Goal: Communication & Community: Ask a question

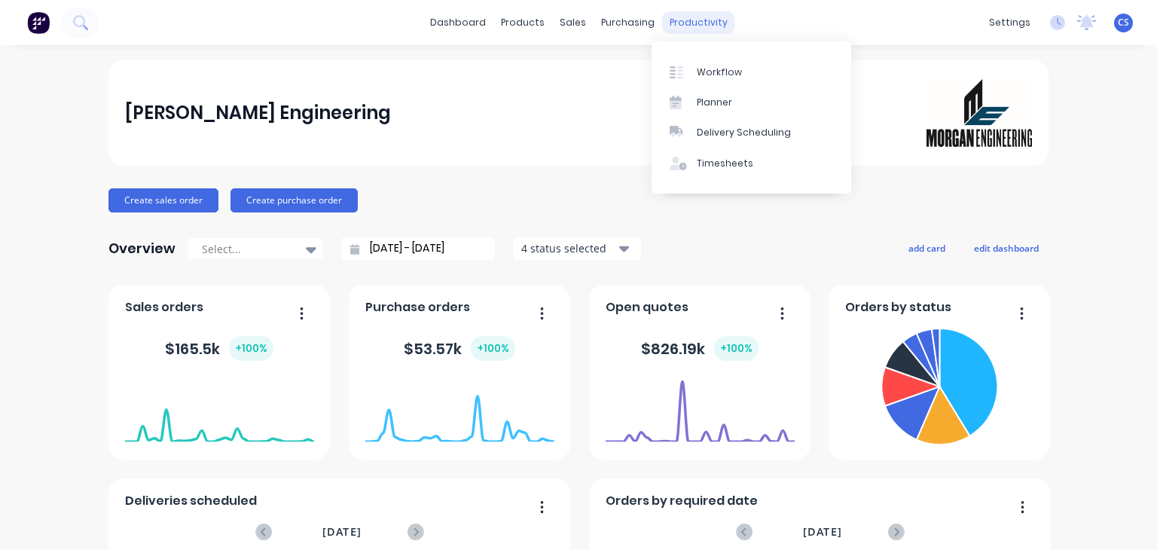
click at [699, 22] on div "productivity" at bounding box center [698, 22] width 73 height 23
click at [705, 97] on div "Planner" at bounding box center [714, 103] width 35 height 14
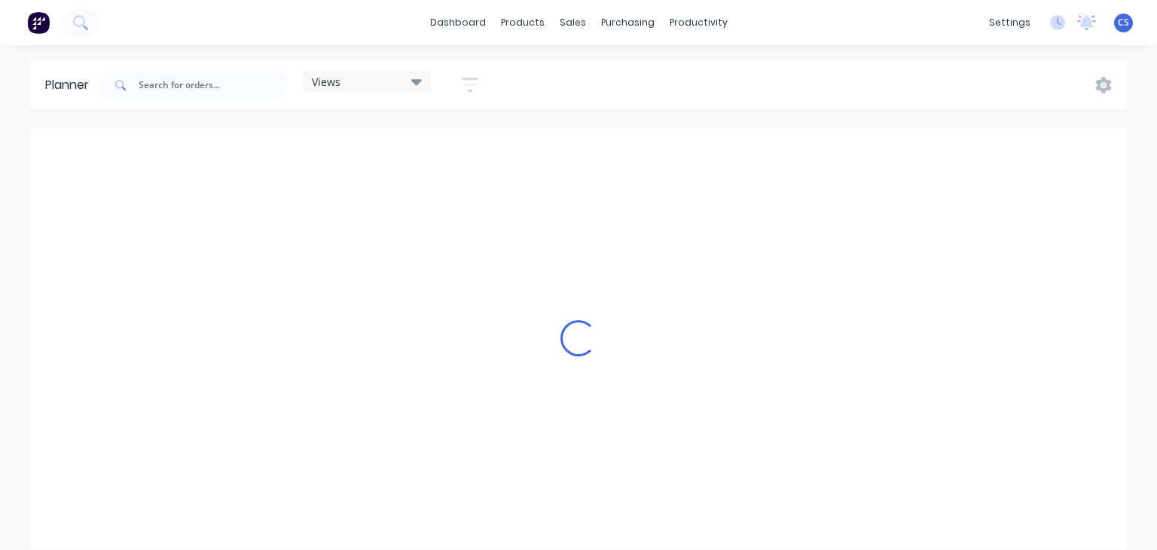
scroll to position [0, 964]
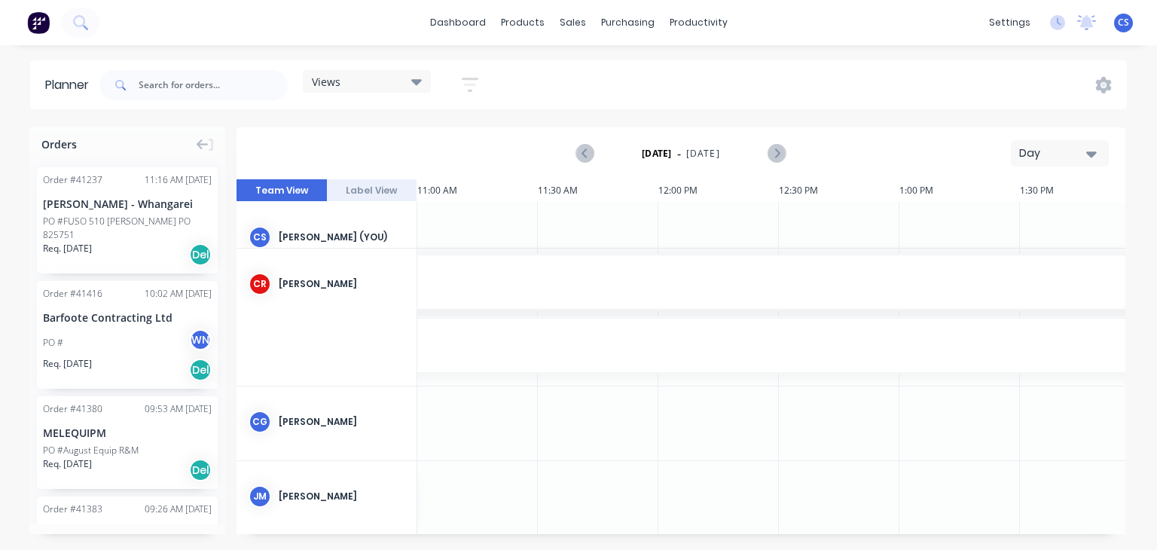
click at [417, 81] on icon at bounding box center [416, 82] width 11 height 6
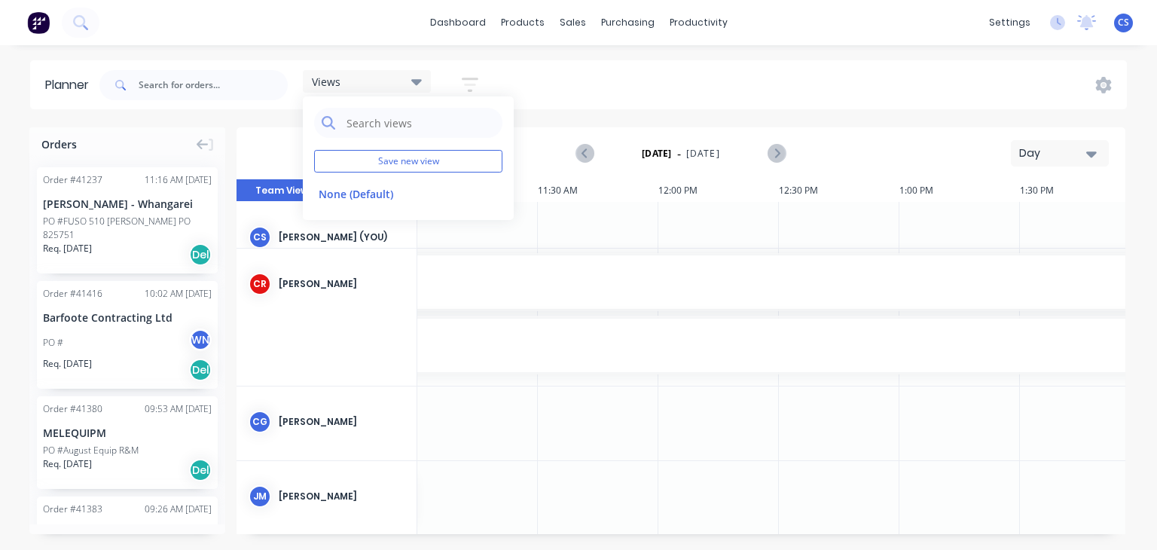
click at [469, 80] on icon "button" at bounding box center [470, 84] width 17 height 19
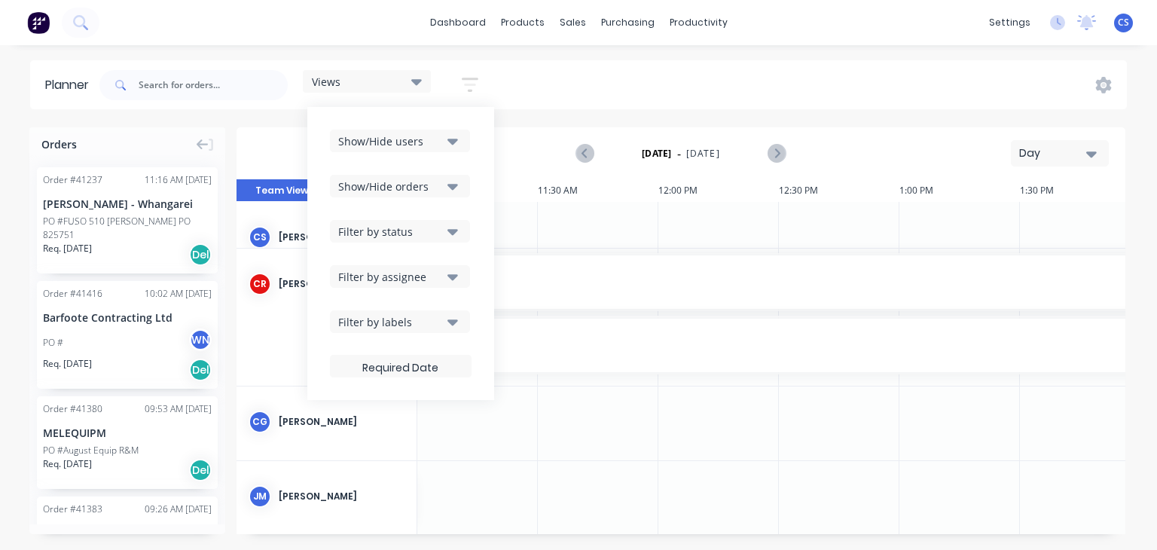
click at [454, 137] on icon "button" at bounding box center [453, 141] width 11 height 17
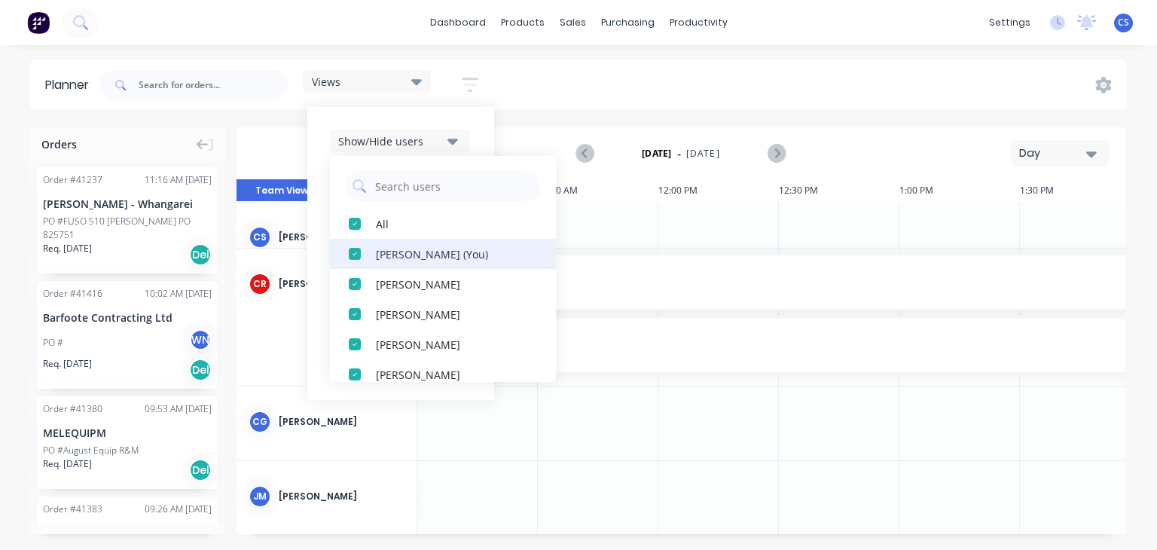
click at [351, 256] on div "button" at bounding box center [355, 254] width 30 height 30
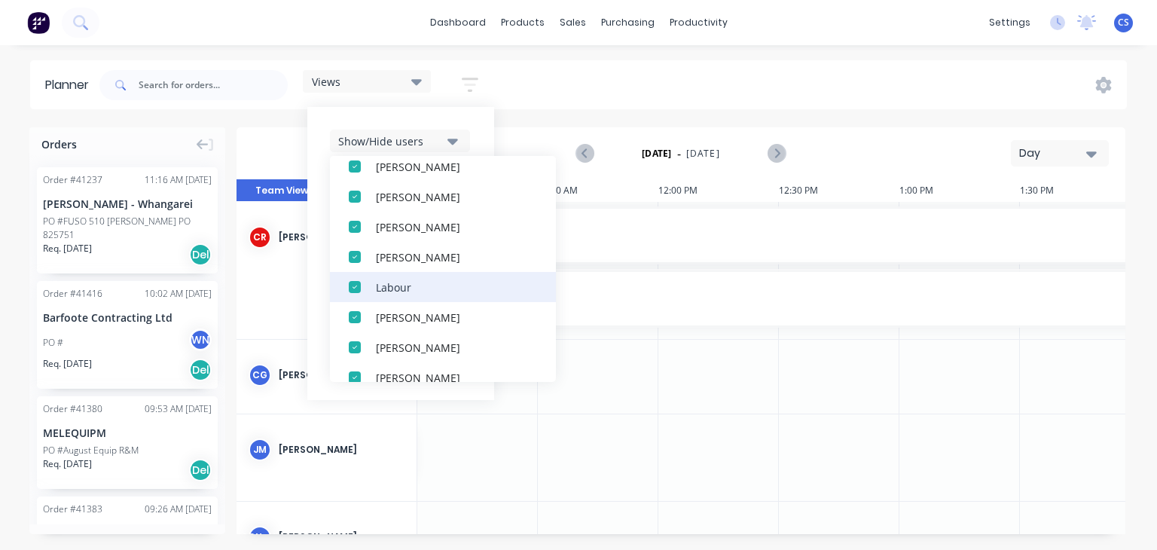
scroll to position [122, 0]
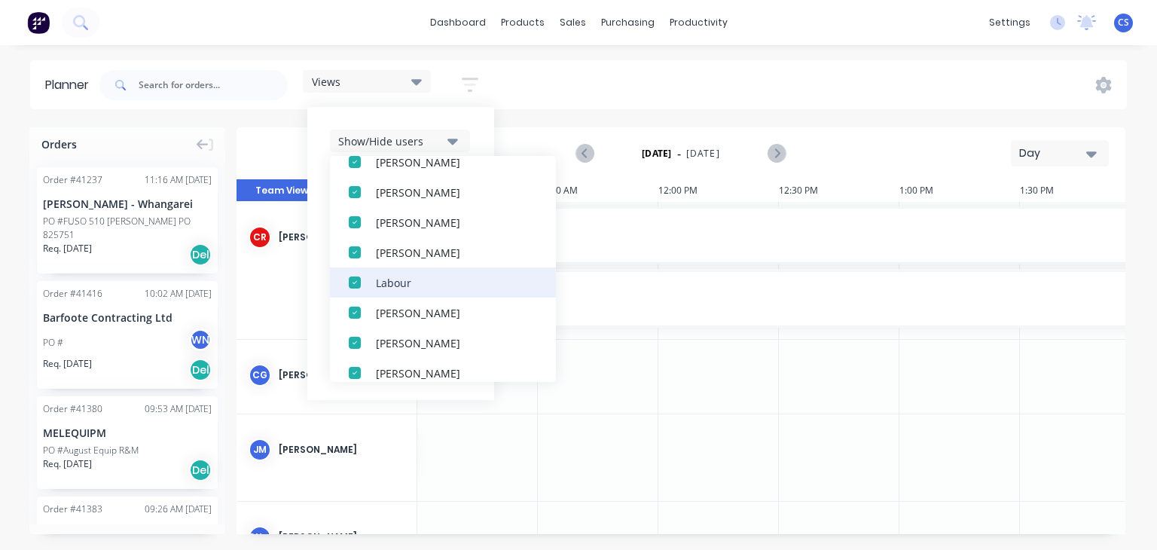
click at [353, 249] on div "button" at bounding box center [355, 252] width 30 height 30
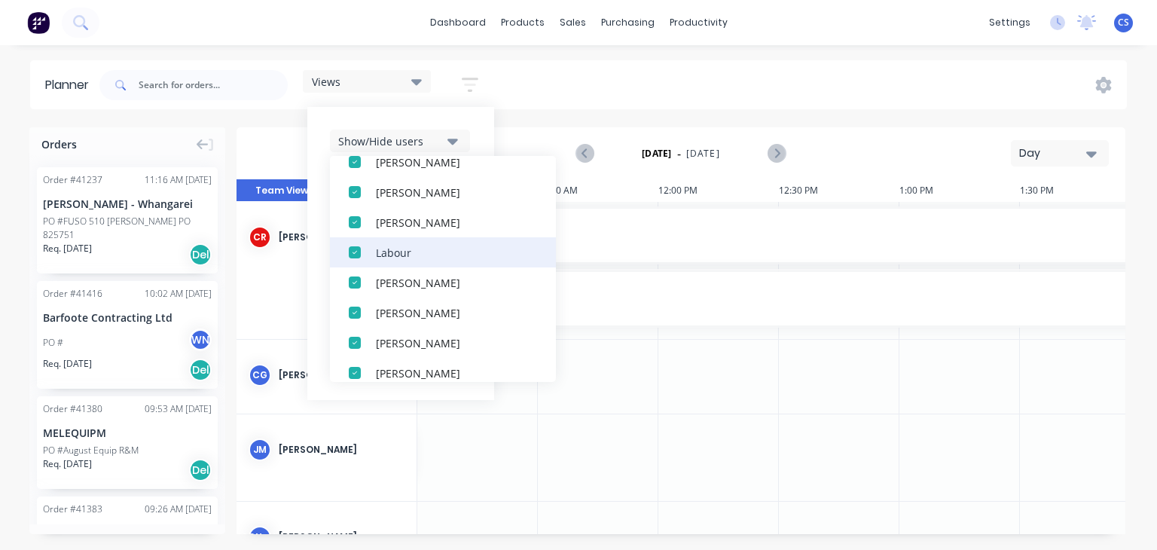
click at [360, 251] on div "button" at bounding box center [355, 252] width 30 height 30
click at [357, 252] on div "button" at bounding box center [355, 252] width 30 height 30
click at [358, 261] on div "button" at bounding box center [355, 252] width 30 height 30
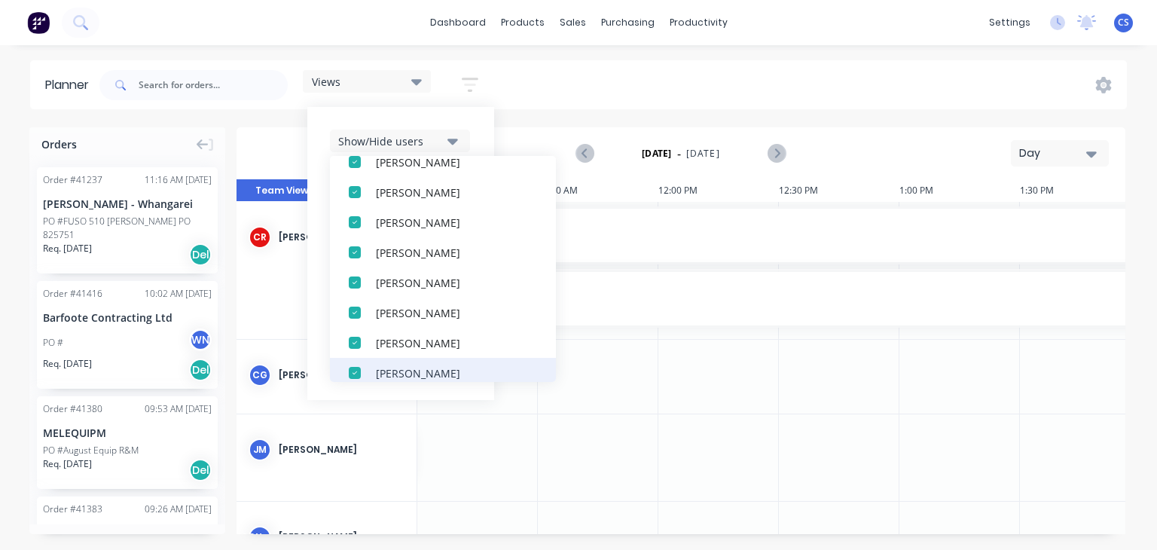
click at [356, 371] on div "button" at bounding box center [355, 373] width 30 height 30
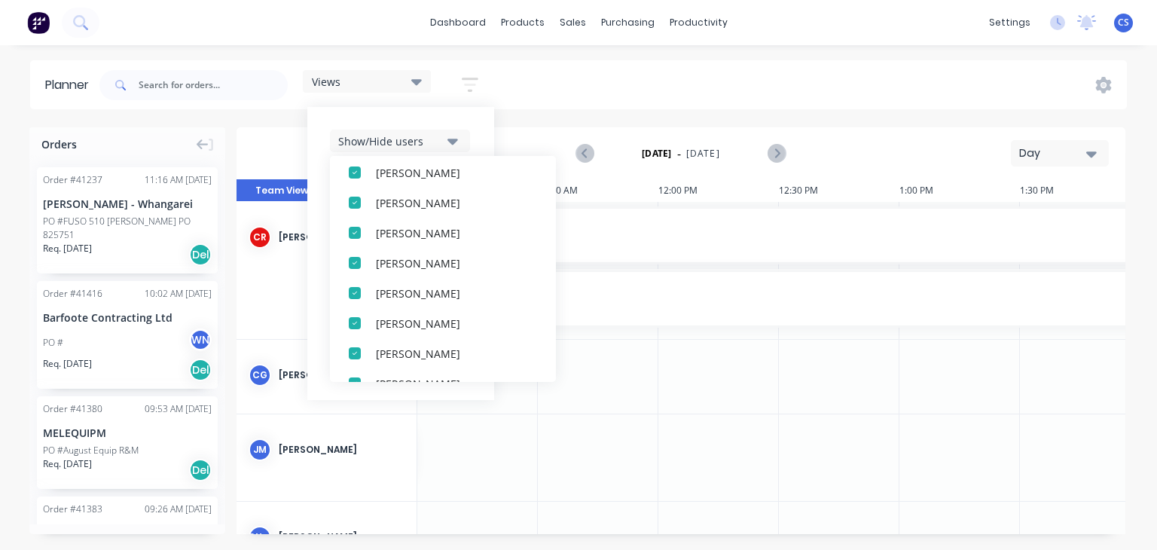
scroll to position [0, 0]
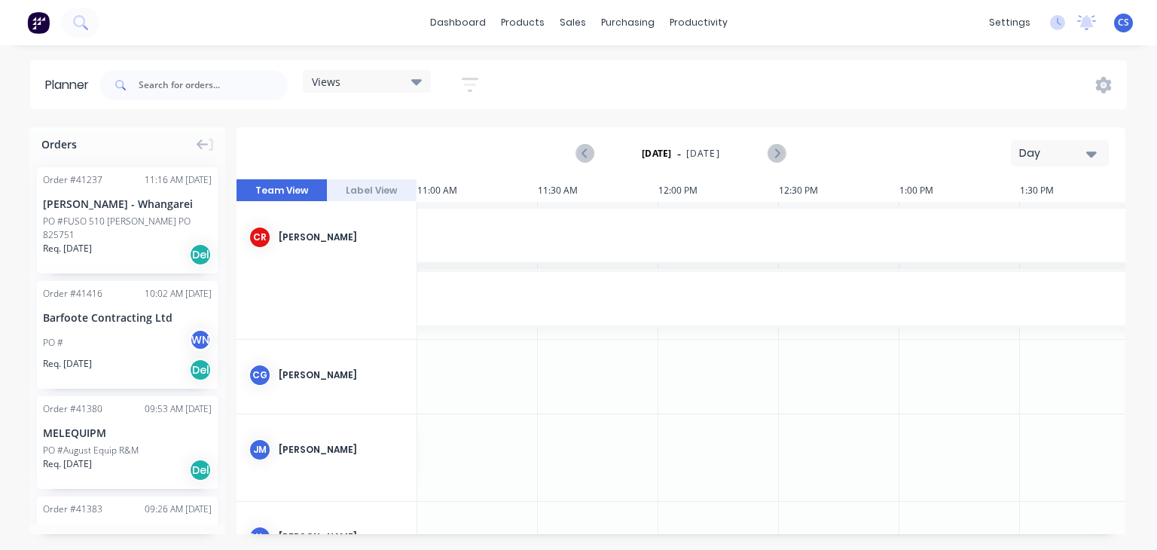
click at [524, 136] on div "[DATE] - [DATE] Day" at bounding box center [681, 153] width 886 height 49
click at [417, 78] on icon at bounding box center [416, 81] width 11 height 17
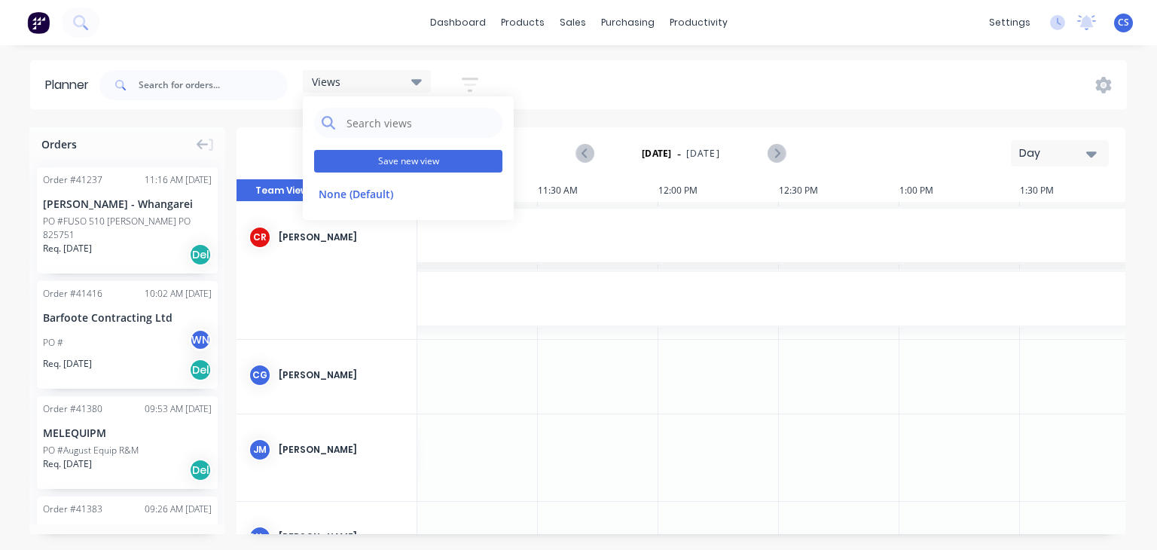
click at [403, 159] on button "Save new view" at bounding box center [408, 161] width 188 height 23
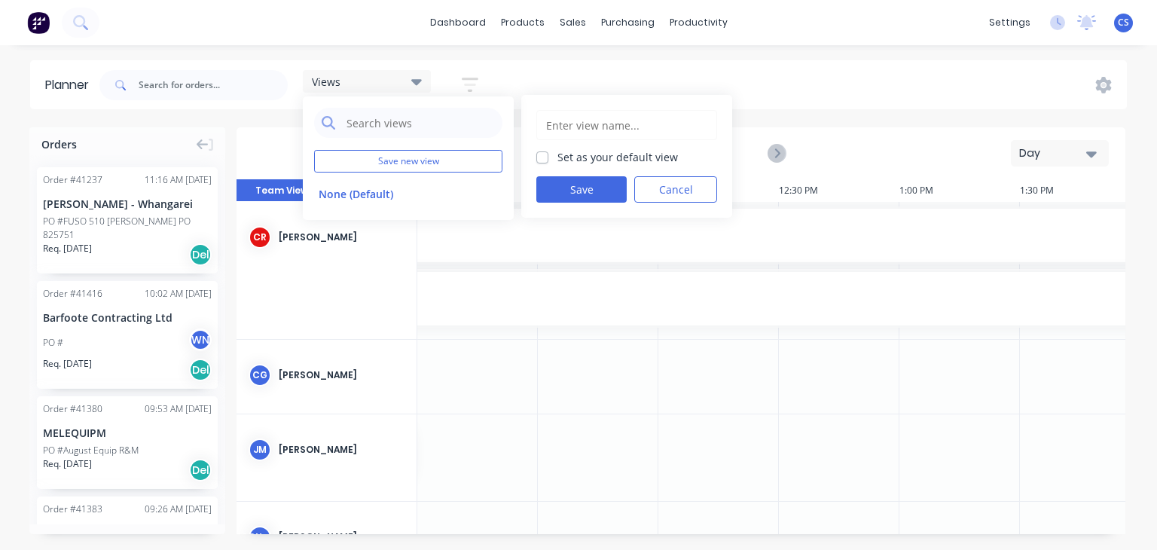
click at [558, 155] on label "Set as your default view" at bounding box center [618, 157] width 121 height 16
click at [546, 155] on input "Set as your default view" at bounding box center [542, 156] width 12 height 14
checkbox input "true"
click at [570, 194] on button "Save" at bounding box center [581, 189] width 90 height 26
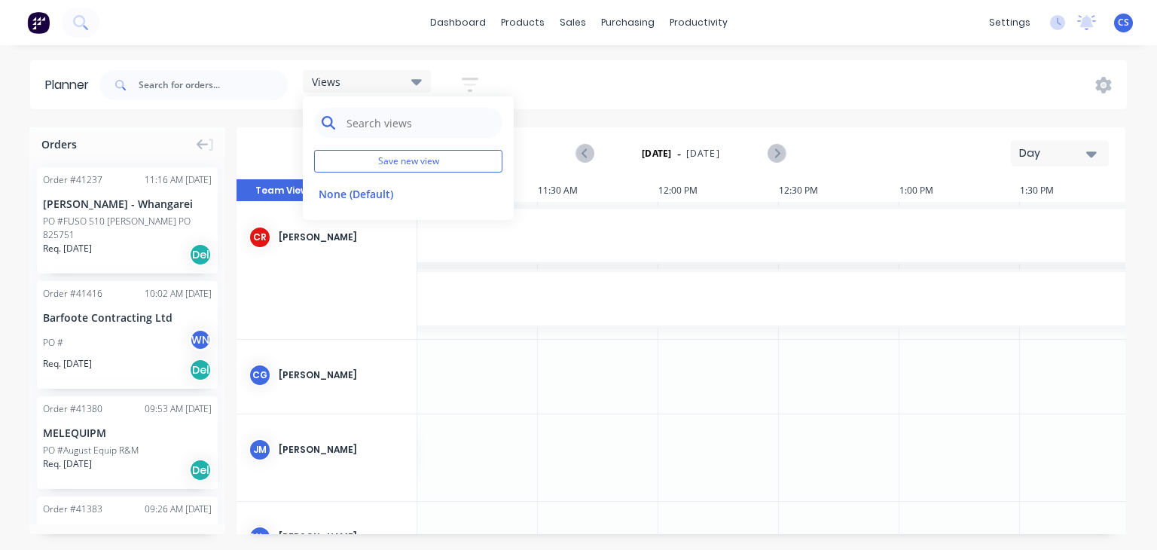
click at [381, 125] on input "text" at bounding box center [420, 123] width 150 height 30
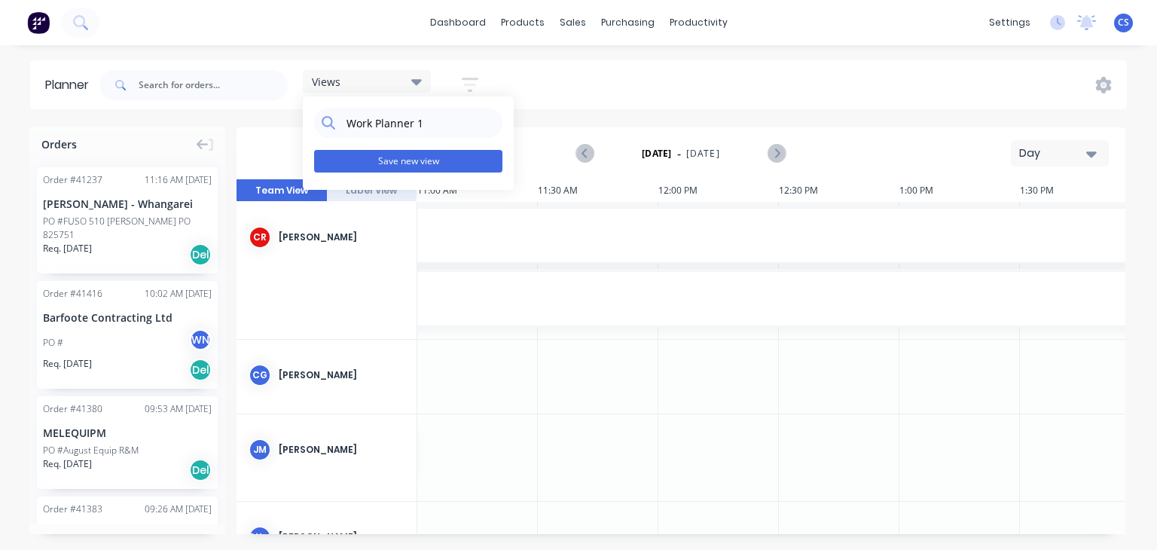
type input "Work Planner 1"
click at [408, 157] on button "Save new view" at bounding box center [408, 161] width 188 height 23
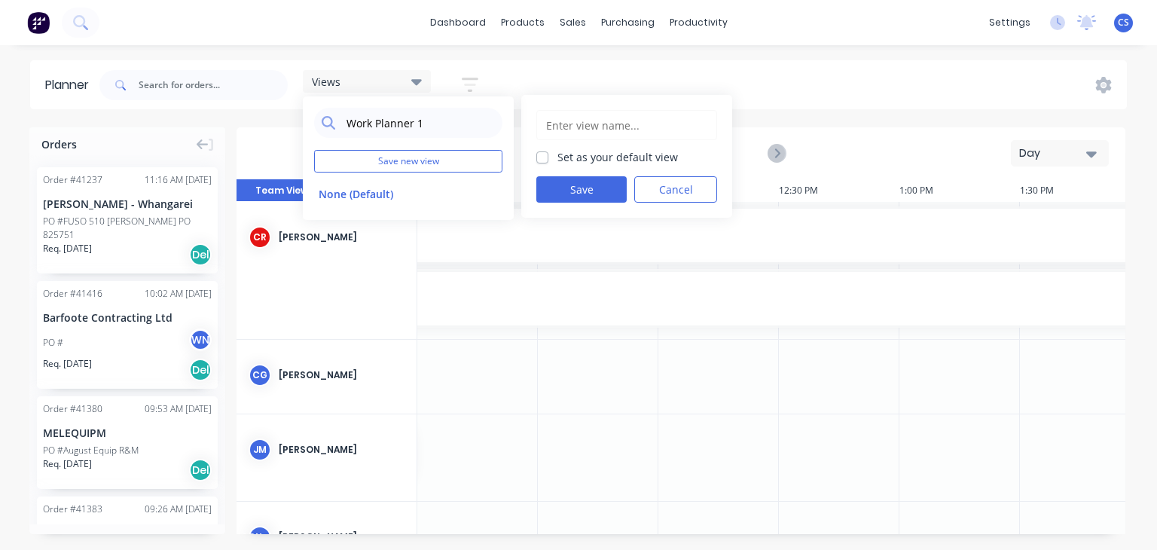
click at [558, 157] on div "Set as your default view" at bounding box center [626, 157] width 181 height 16
click at [558, 154] on label "Set as your default view" at bounding box center [618, 157] width 121 height 16
click at [539, 154] on input "Set as your default view" at bounding box center [542, 156] width 12 height 14
checkbox input "true"
click at [576, 190] on button "Save" at bounding box center [581, 189] width 90 height 26
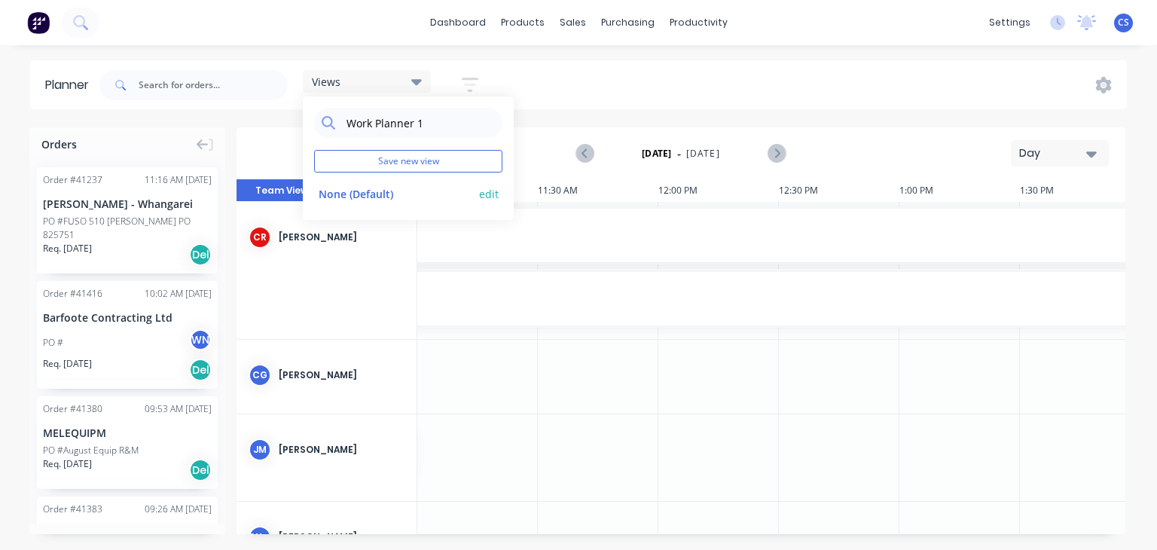
click at [489, 194] on button "edit" at bounding box center [489, 193] width 20 height 16
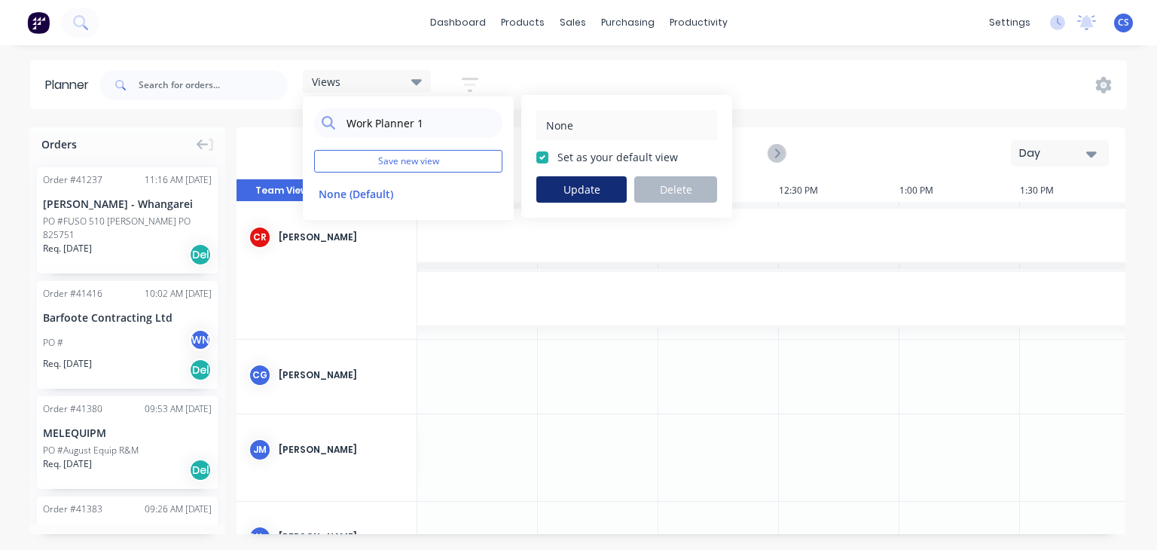
click at [577, 191] on button "Update" at bounding box center [581, 189] width 90 height 26
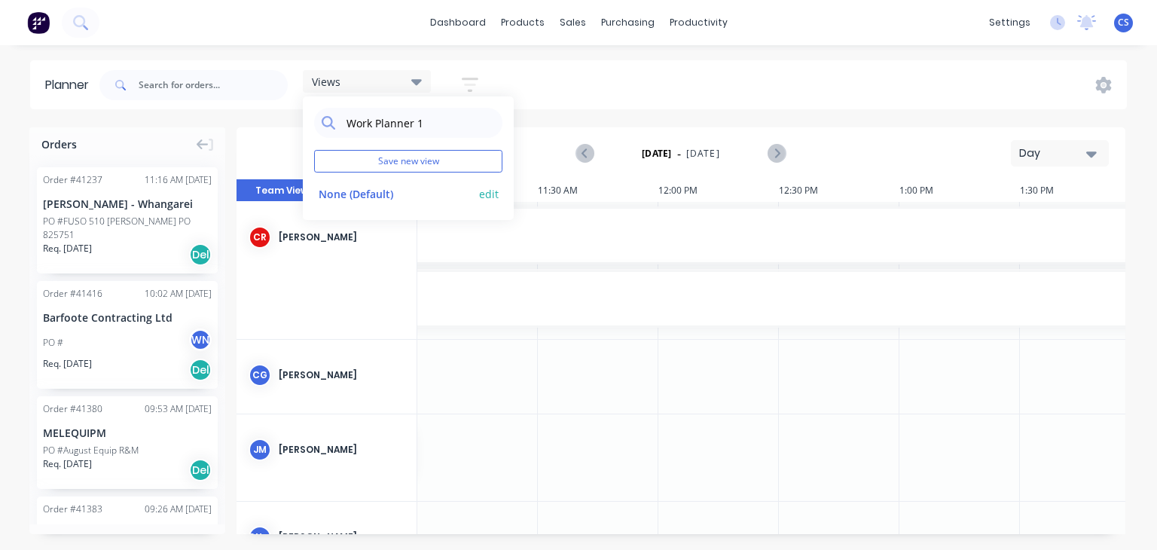
click at [350, 190] on button "None (Default)" at bounding box center [394, 193] width 160 height 17
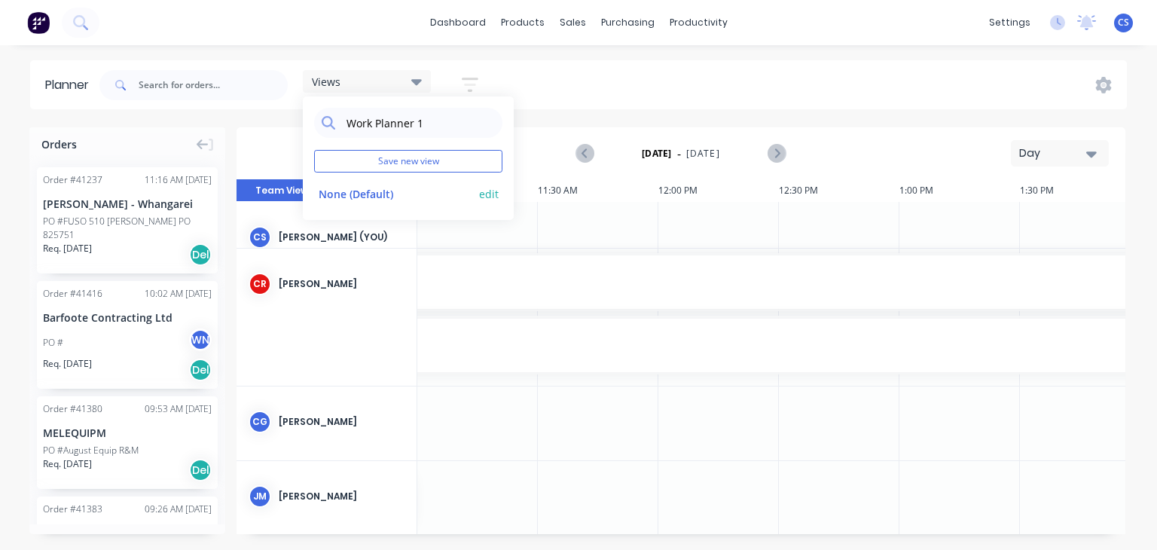
click at [487, 195] on button "edit" at bounding box center [489, 193] width 20 height 16
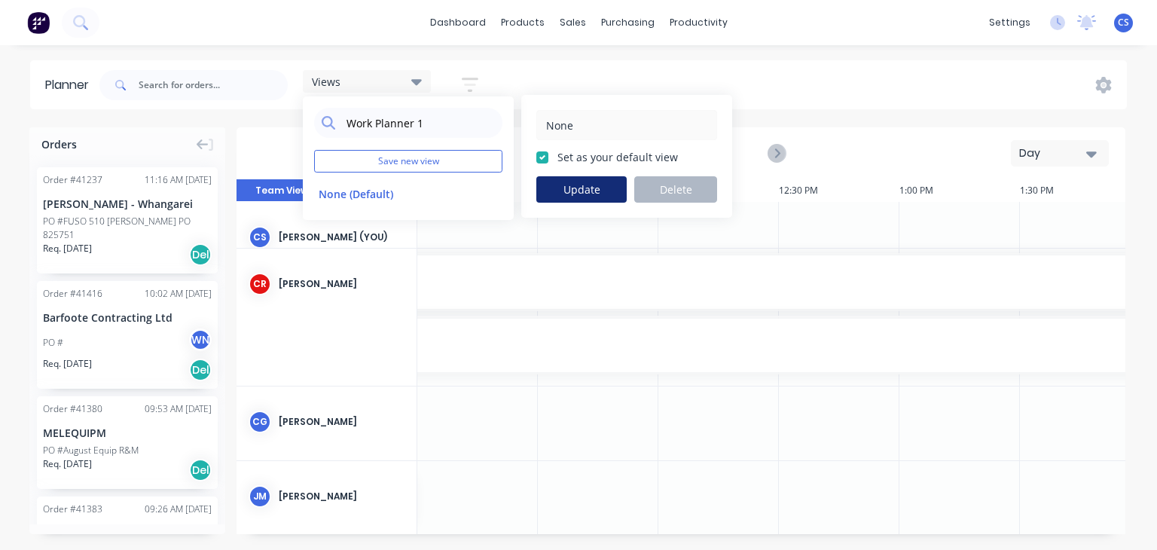
click at [584, 182] on button "Update" at bounding box center [581, 189] width 90 height 26
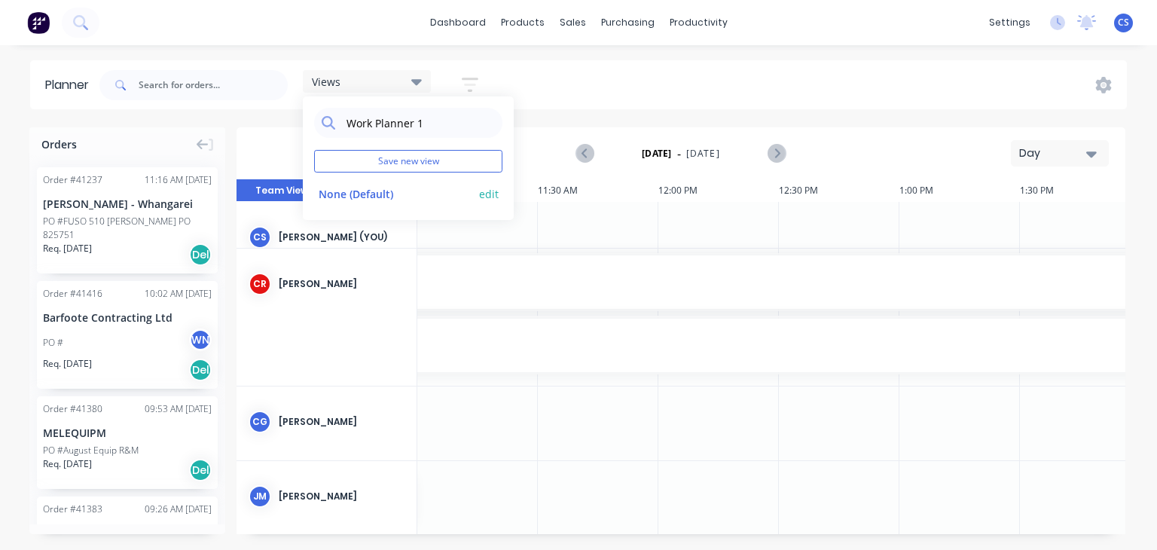
click at [487, 194] on button "edit" at bounding box center [489, 193] width 20 height 16
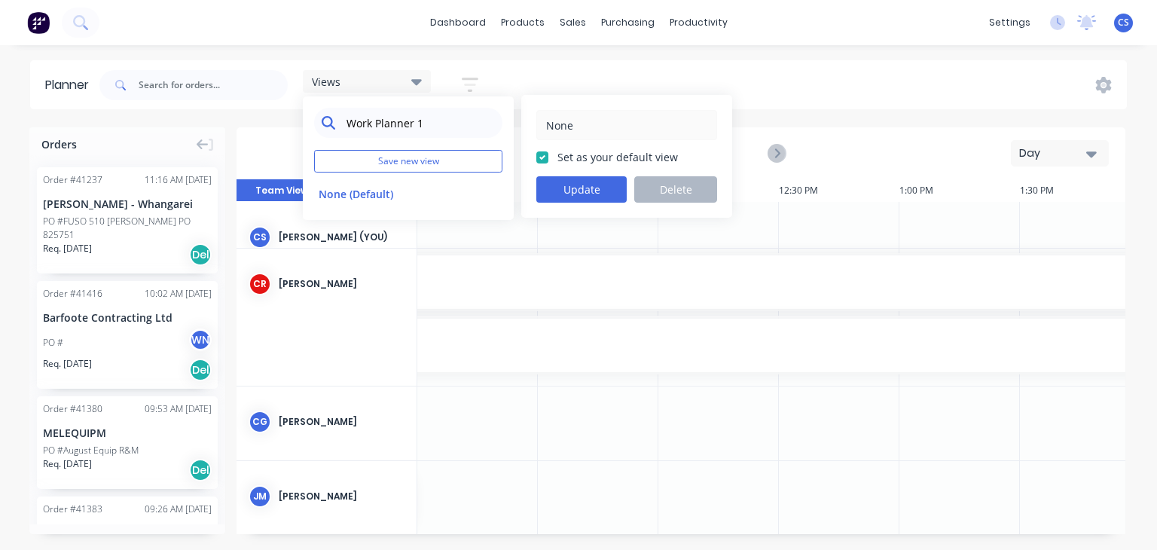
click at [377, 125] on input "Work Planner 1" at bounding box center [420, 123] width 150 height 30
click at [401, 165] on button "Save new view" at bounding box center [408, 161] width 188 height 23
checkbox input "false"
click at [573, 121] on input "text" at bounding box center [627, 125] width 164 height 29
click at [622, 130] on input "Work Planne" at bounding box center [627, 125] width 164 height 29
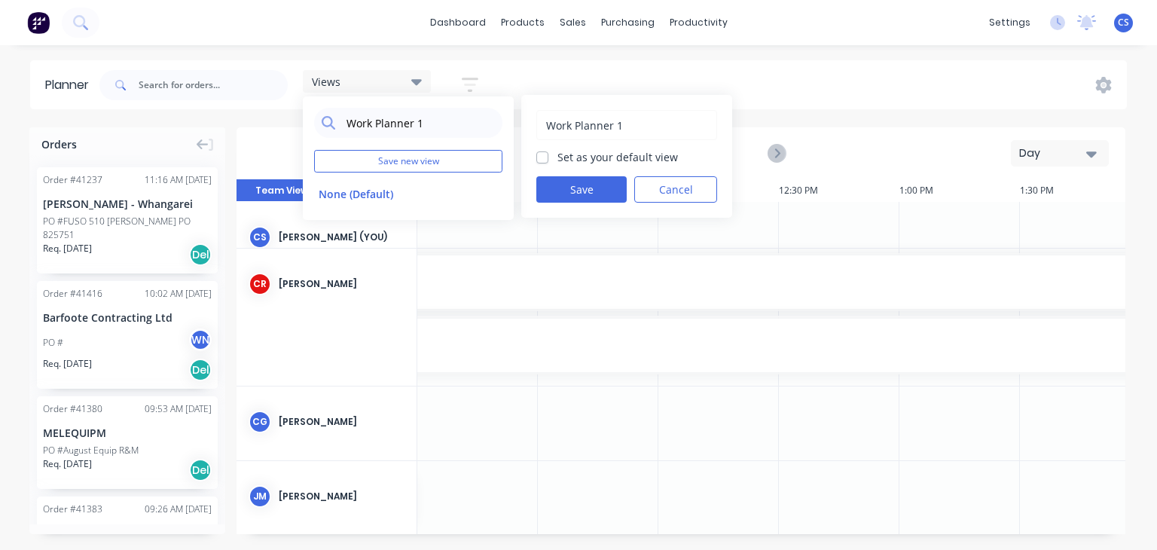
type input "Work Planner 1"
click at [558, 151] on label "Set as your default view" at bounding box center [618, 157] width 121 height 16
click at [548, 151] on input "Set as your default view" at bounding box center [542, 156] width 12 height 14
checkbox input "true"
click at [585, 192] on button "Save" at bounding box center [581, 189] width 90 height 26
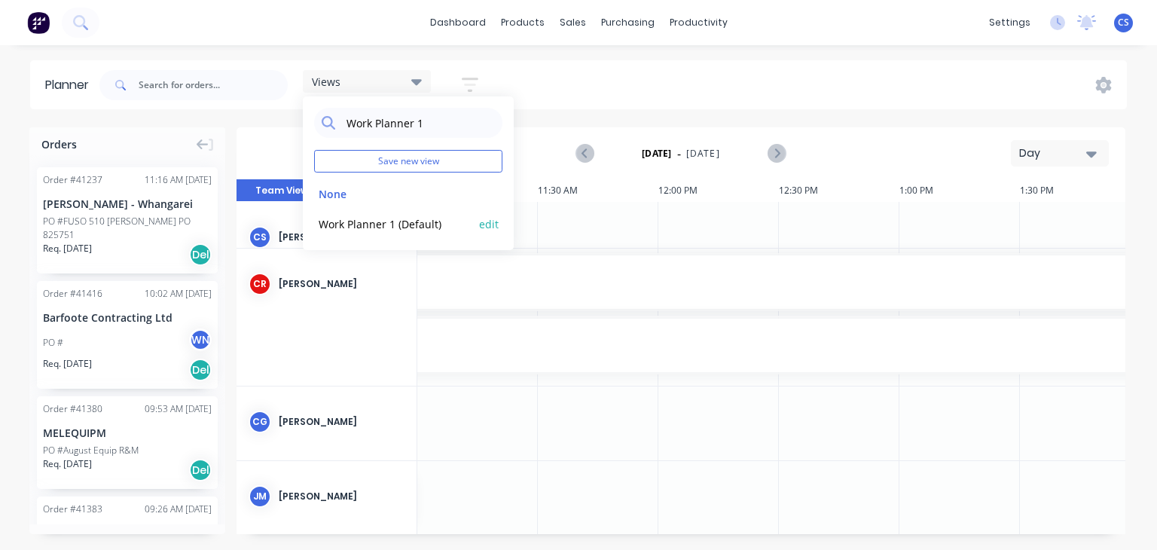
click at [494, 222] on button "edit" at bounding box center [489, 223] width 20 height 16
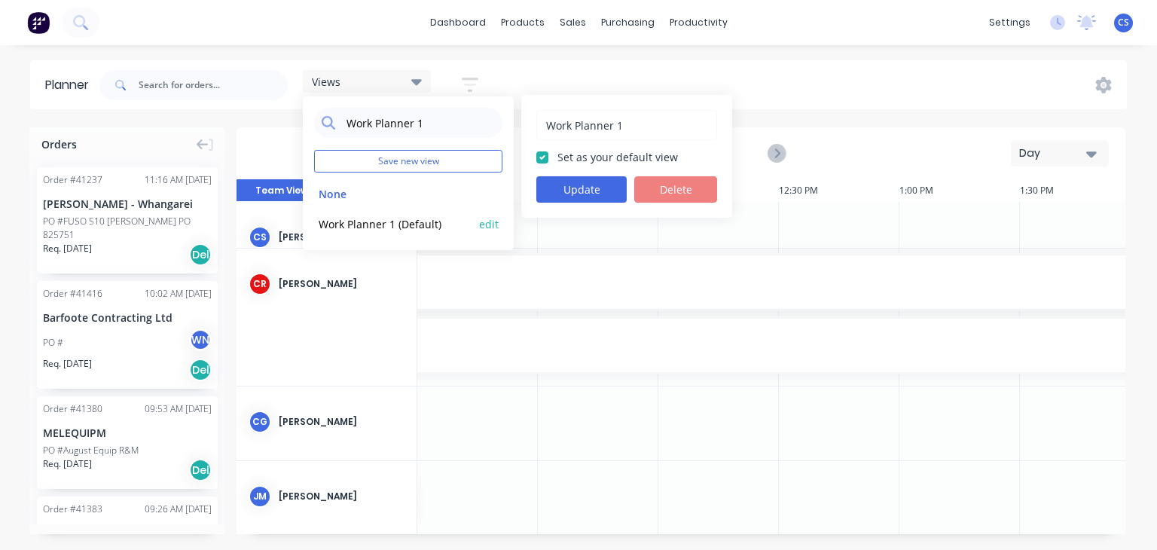
click at [359, 230] on button "Work Planner 1 (Default)" at bounding box center [394, 223] width 160 height 17
click at [471, 82] on icon "button" at bounding box center [470, 84] width 17 height 19
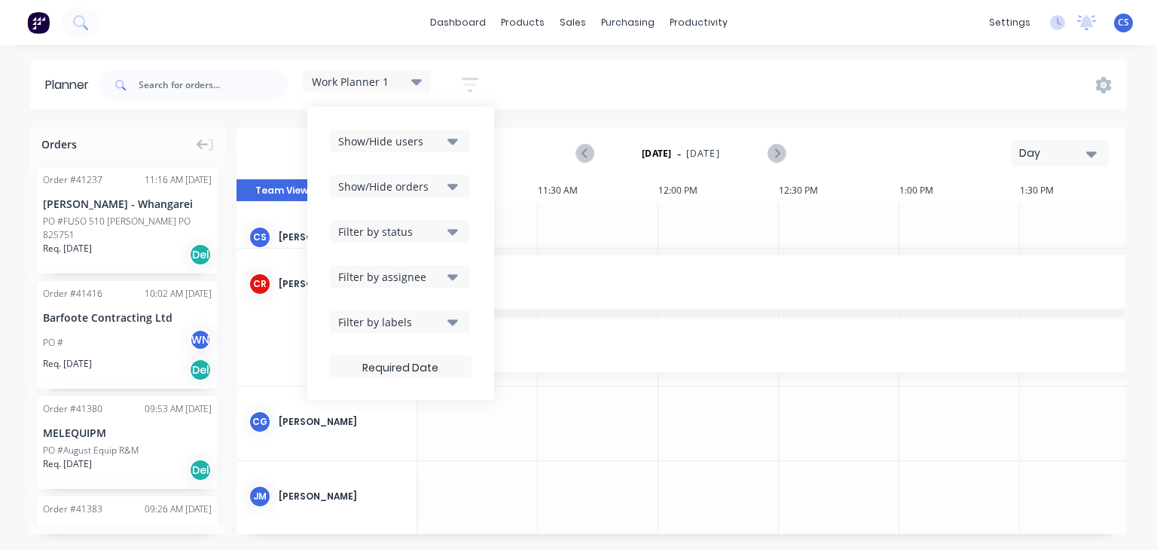
click at [451, 143] on icon "button" at bounding box center [453, 141] width 11 height 17
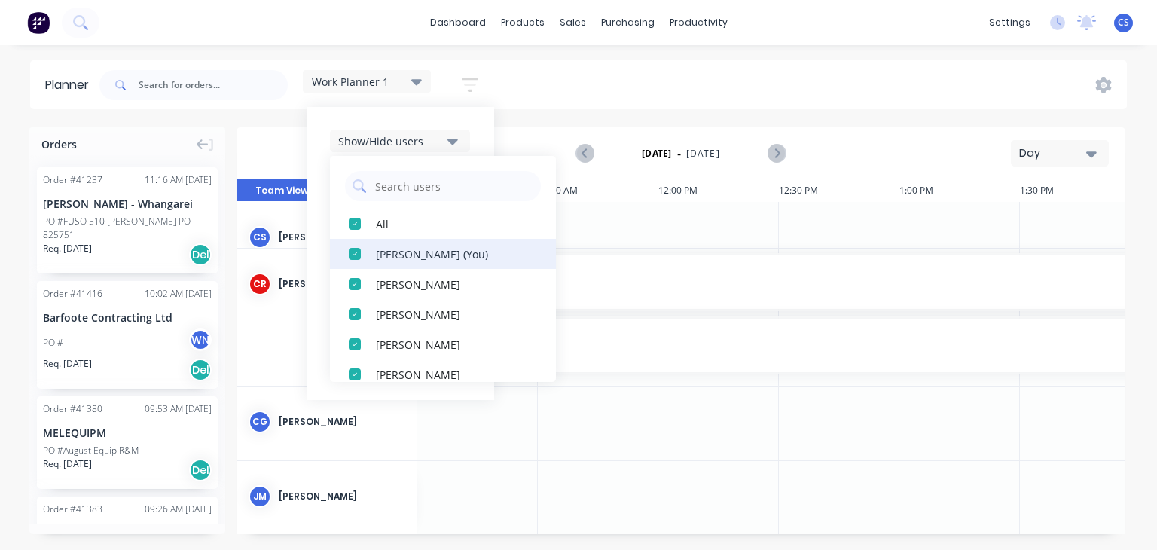
click at [359, 254] on div "button" at bounding box center [355, 254] width 30 height 30
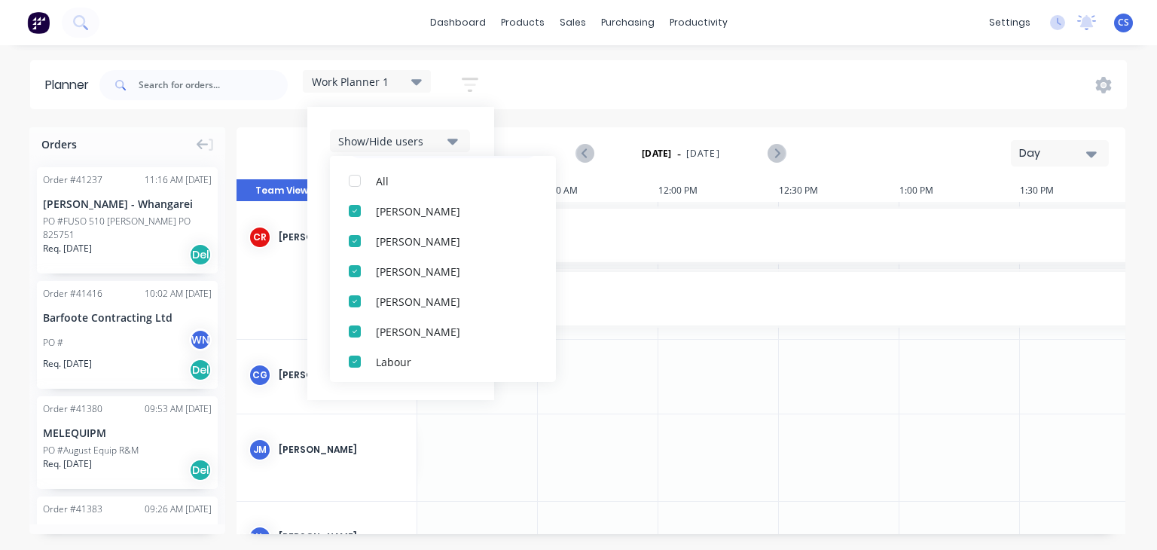
scroll to position [71, 0]
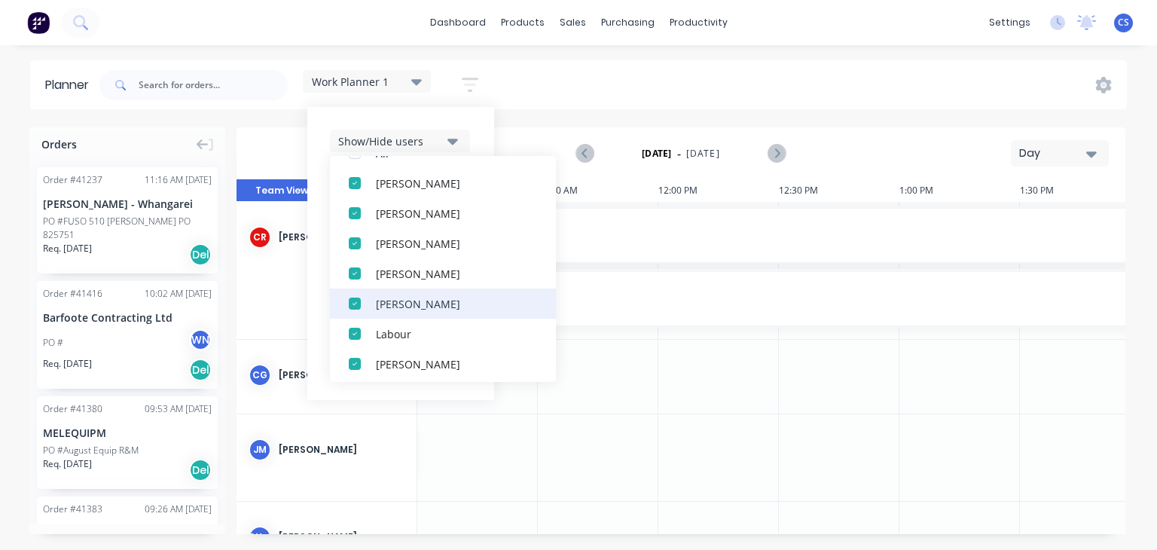
click at [351, 304] on div "button" at bounding box center [355, 304] width 30 height 30
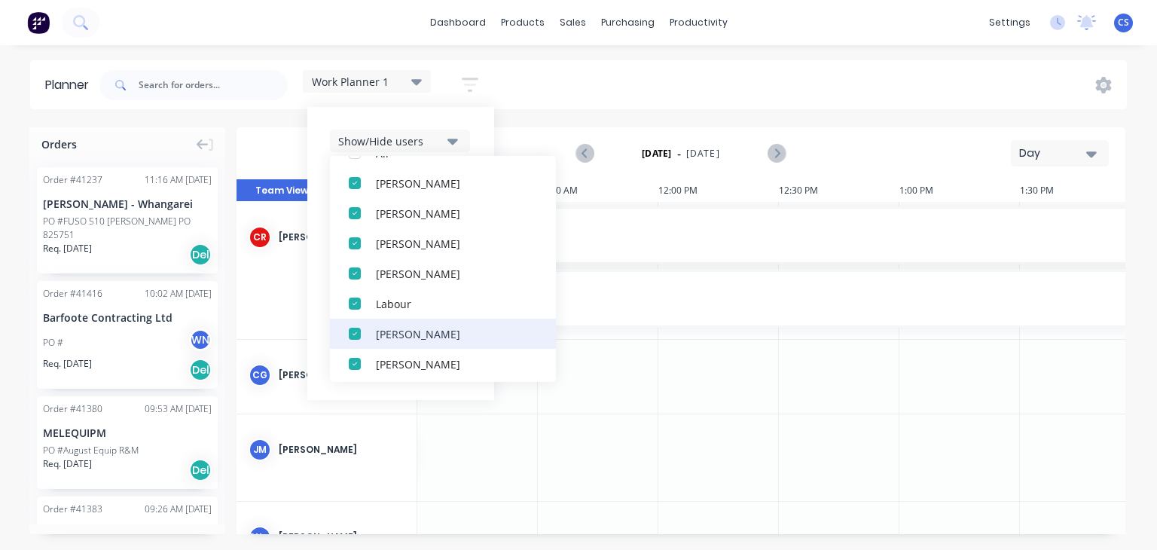
click at [357, 344] on div "button" at bounding box center [355, 334] width 30 height 30
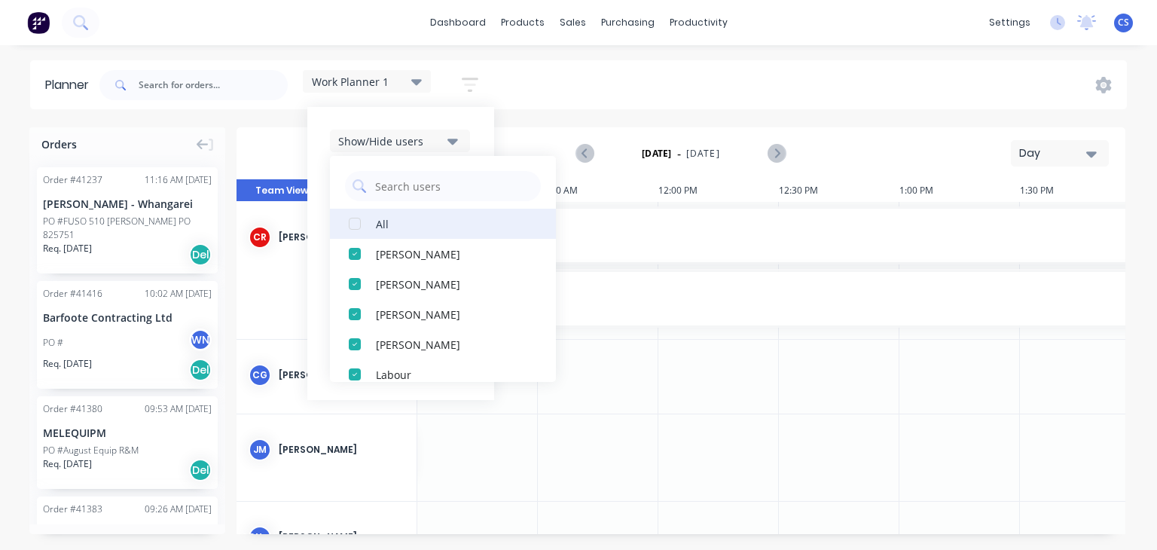
click at [366, 228] on div "button" at bounding box center [355, 224] width 30 height 30
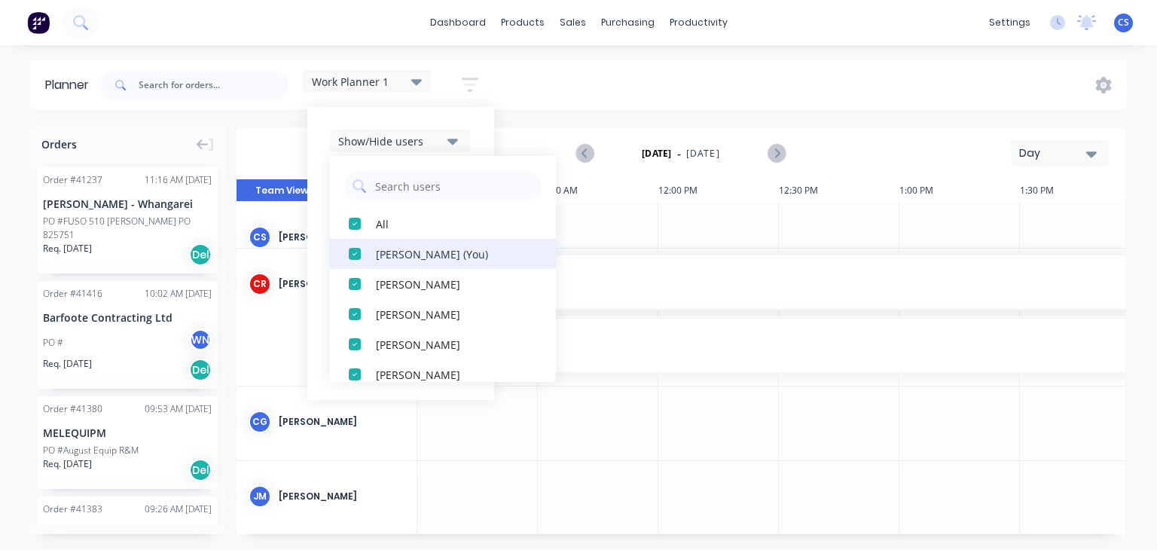
click at [350, 255] on div "button" at bounding box center [355, 254] width 30 height 30
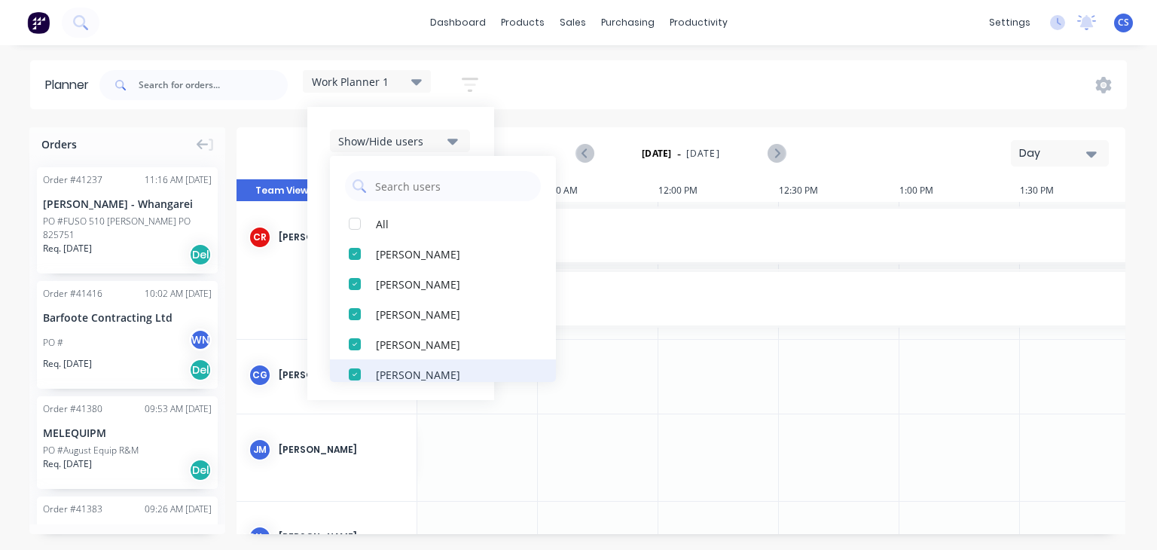
click at [353, 373] on div "button" at bounding box center [355, 374] width 30 height 30
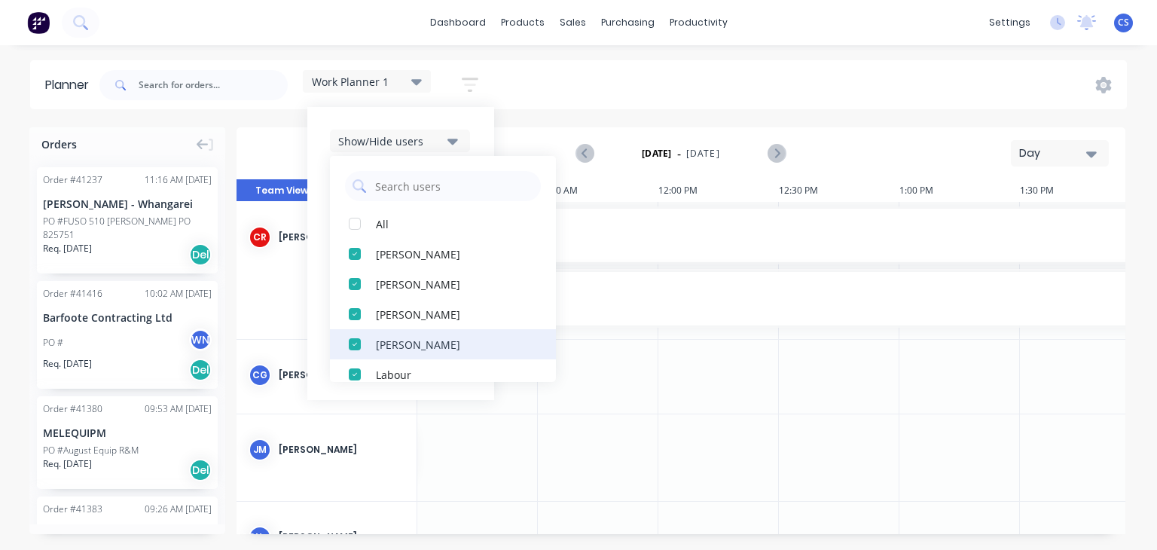
click at [355, 339] on div "button" at bounding box center [355, 344] width 30 height 30
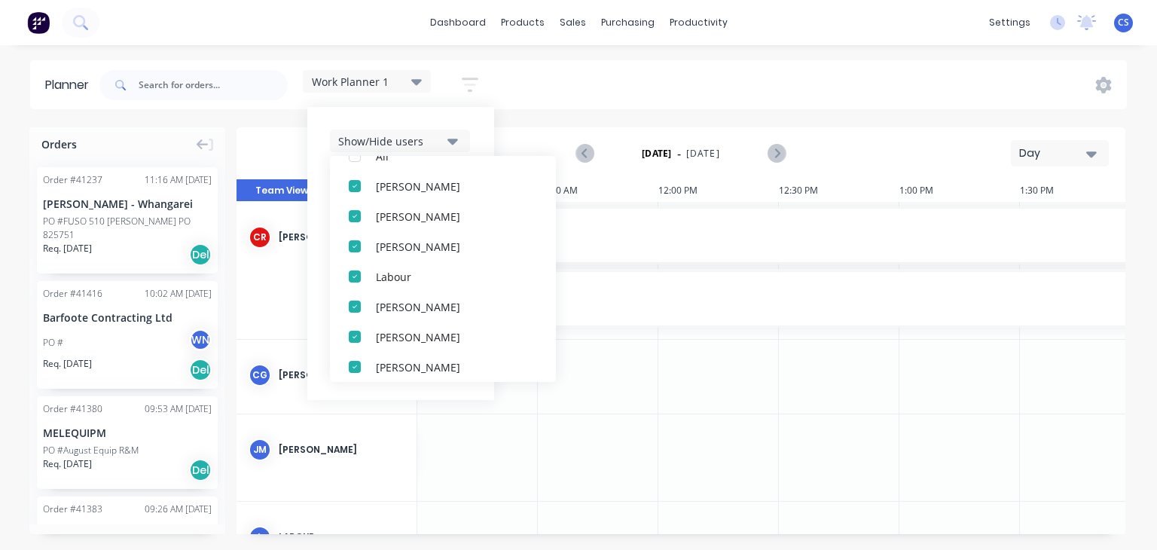
scroll to position [99, 0]
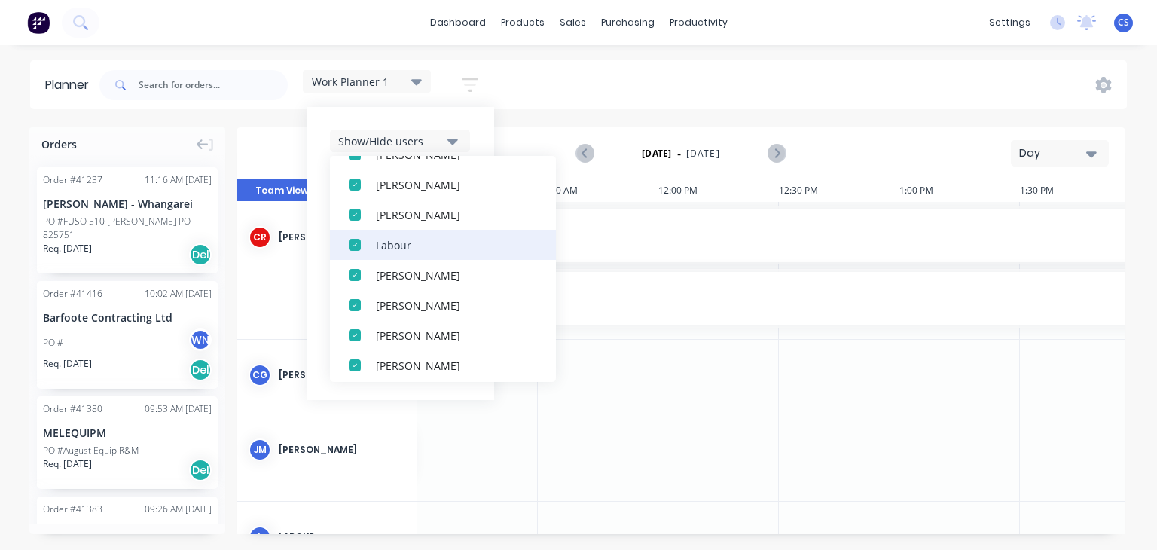
click at [358, 242] on div "button" at bounding box center [355, 245] width 30 height 30
click at [356, 244] on div "button" at bounding box center [355, 245] width 30 height 30
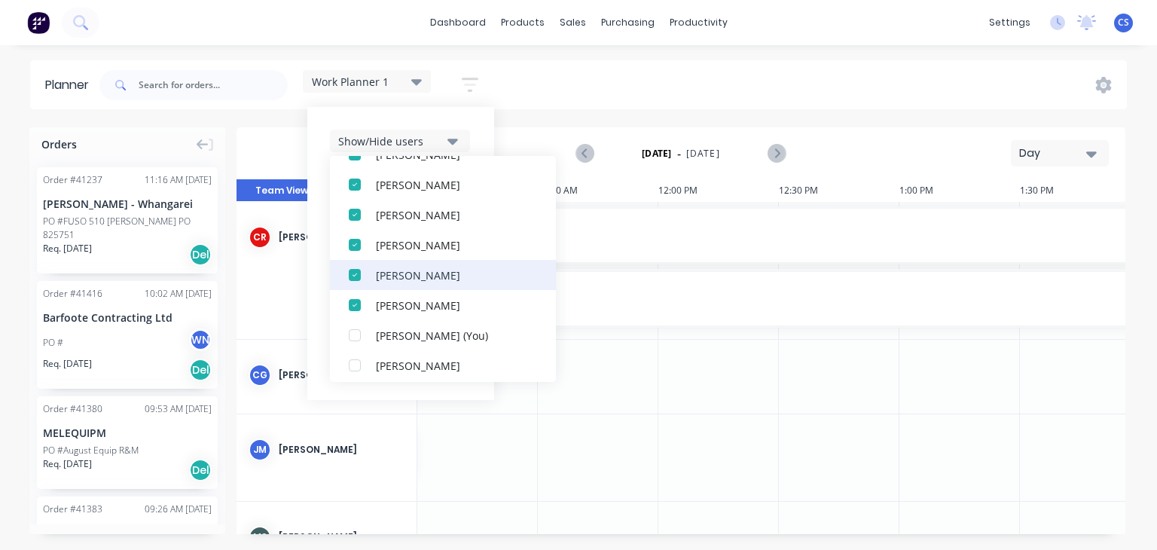
scroll to position [197, 0]
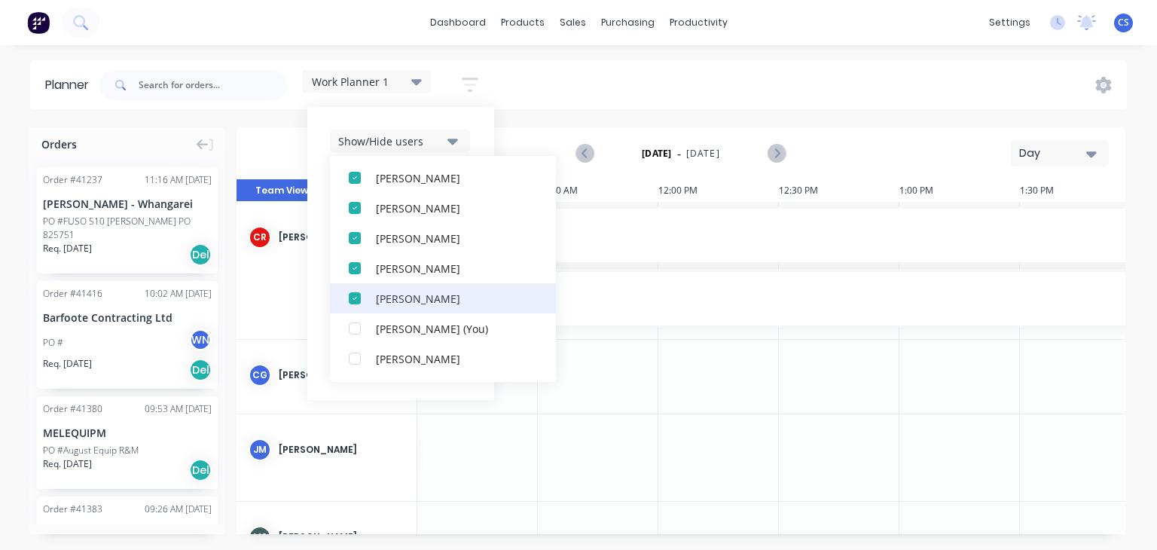
click at [356, 297] on div "button" at bounding box center [355, 298] width 30 height 30
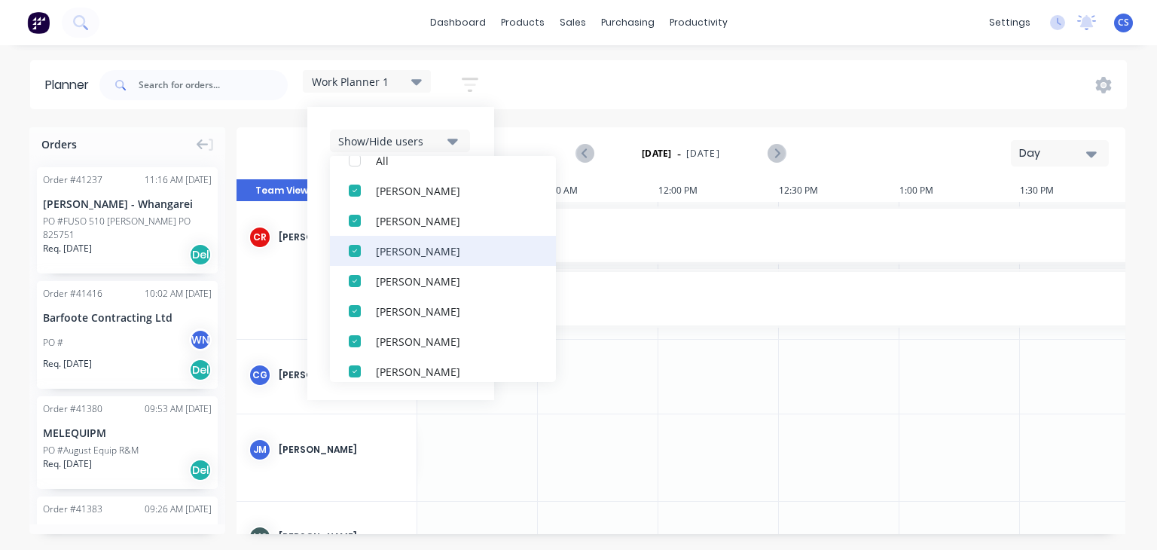
scroll to position [60, 0]
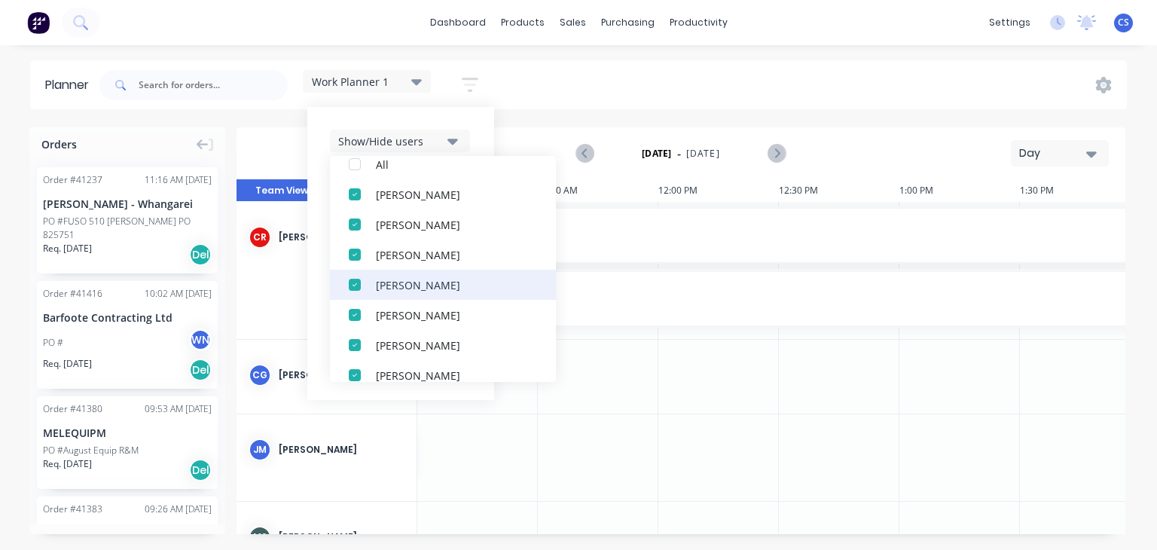
click at [353, 281] on div "button" at bounding box center [355, 285] width 30 height 30
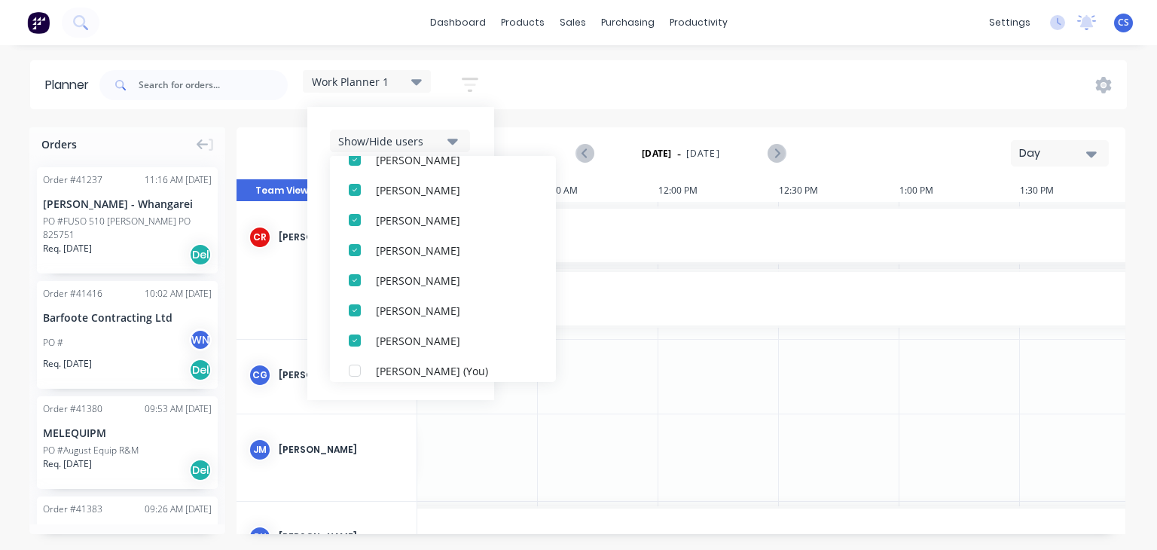
scroll to position [0, 0]
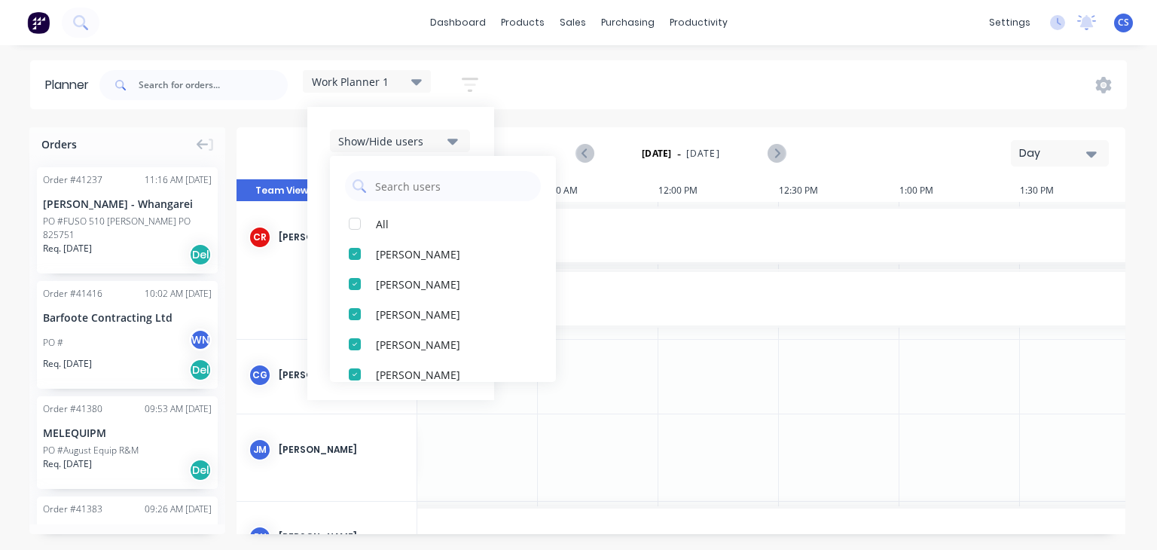
click at [521, 135] on div "[DATE] - [DATE] Day" at bounding box center [681, 153] width 886 height 49
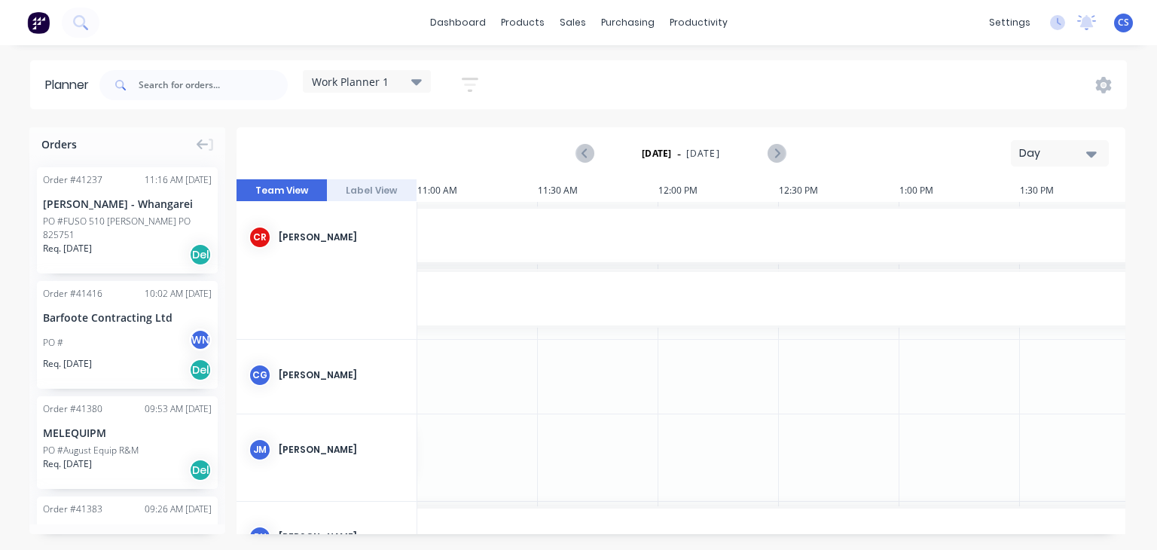
click at [414, 76] on icon at bounding box center [416, 81] width 11 height 17
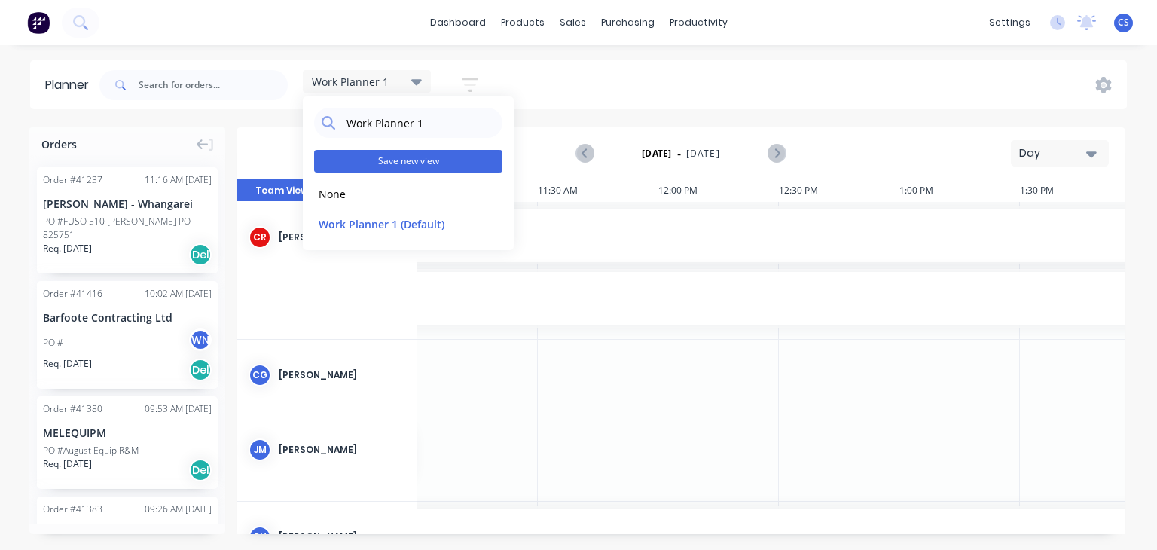
click at [414, 157] on button "Save new view" at bounding box center [408, 161] width 188 height 23
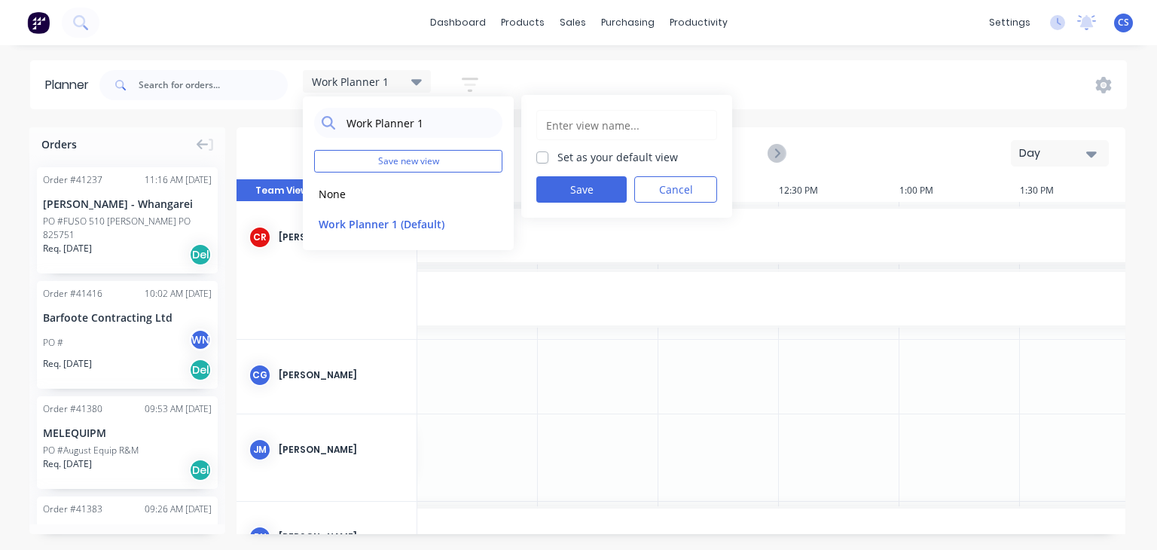
click at [558, 155] on label "Set as your default view" at bounding box center [618, 157] width 121 height 16
click at [543, 155] on input "Set as your default view" at bounding box center [542, 156] width 12 height 14
checkbox input "true"
click at [570, 195] on button "Save" at bounding box center [581, 189] width 90 height 26
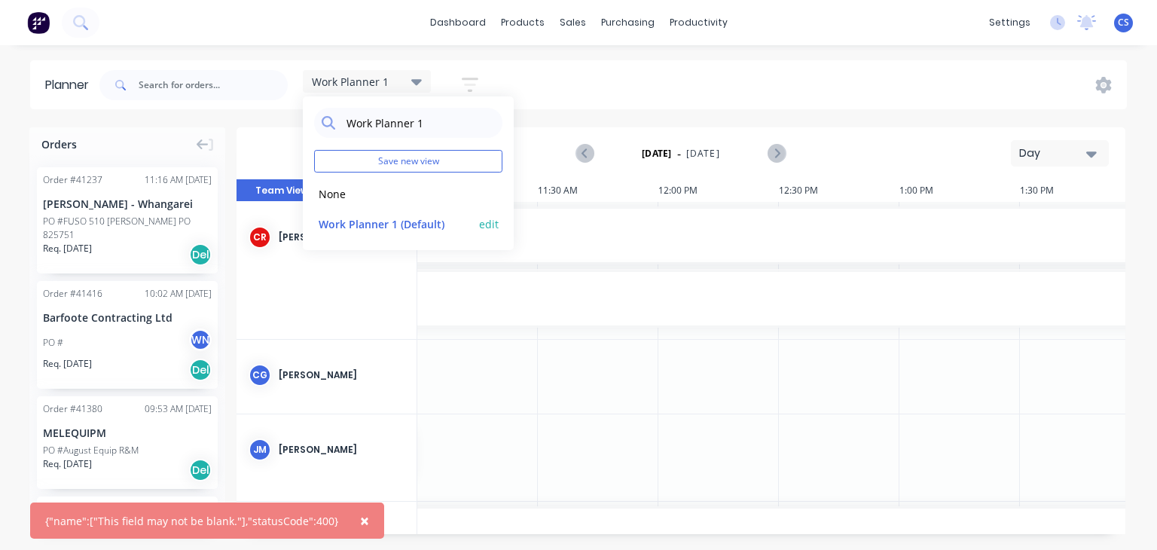
click at [372, 222] on button "Work Planner 1 (Default)" at bounding box center [394, 223] width 160 height 17
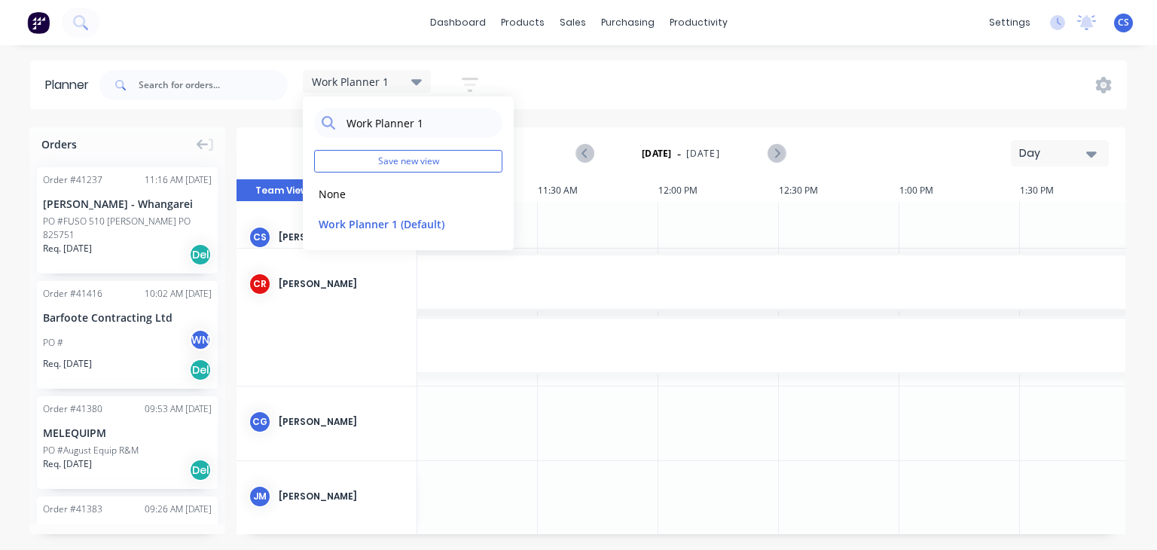
click at [344, 348] on div "[PERSON_NAME] [PERSON_NAME]" at bounding box center [327, 318] width 181 height 138
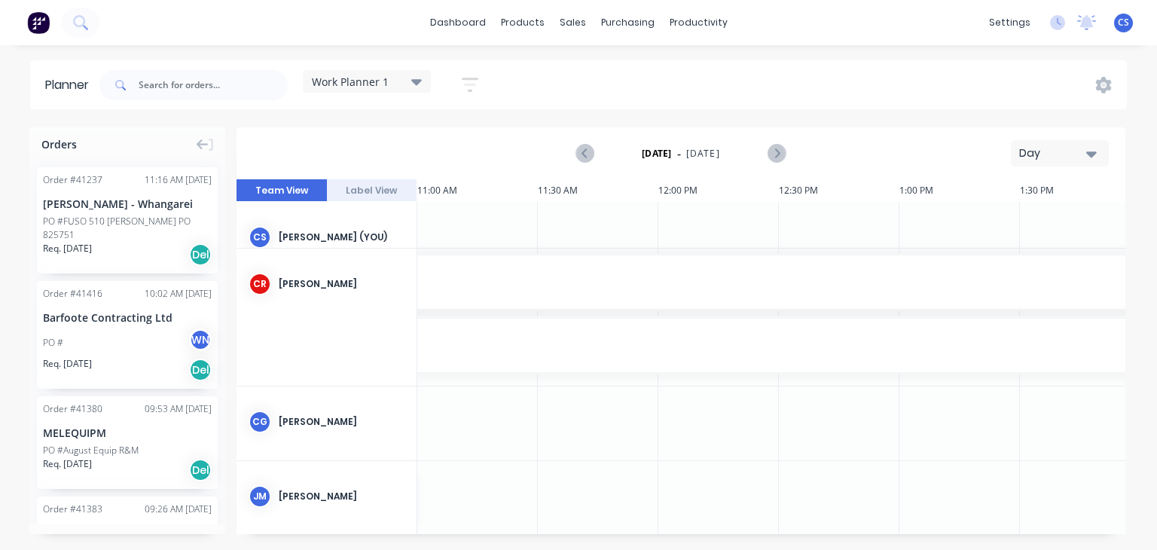
click at [366, 194] on button "Label View" at bounding box center [372, 190] width 90 height 23
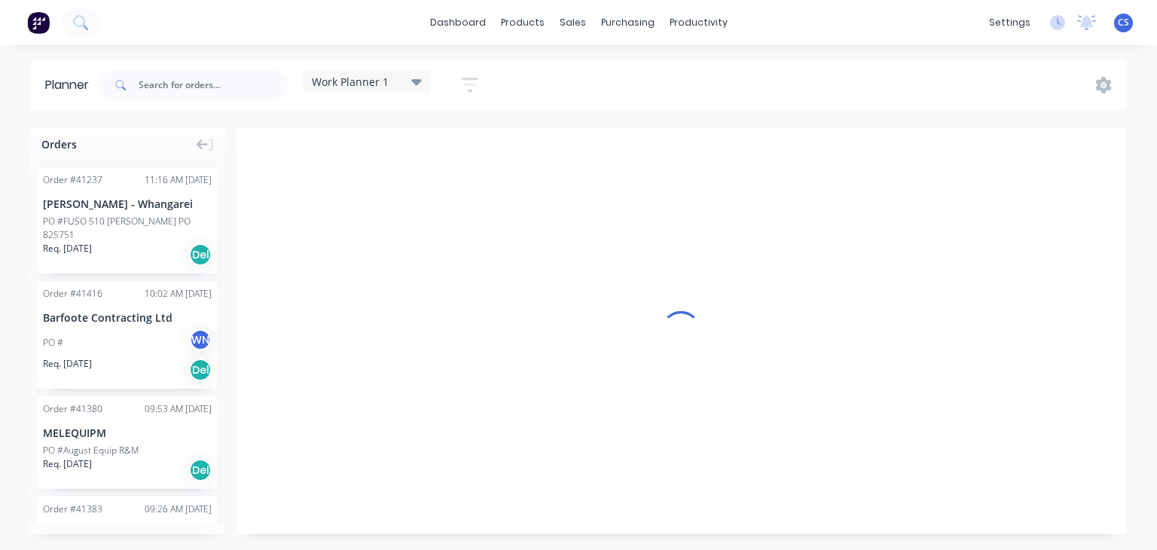
scroll to position [0, 964]
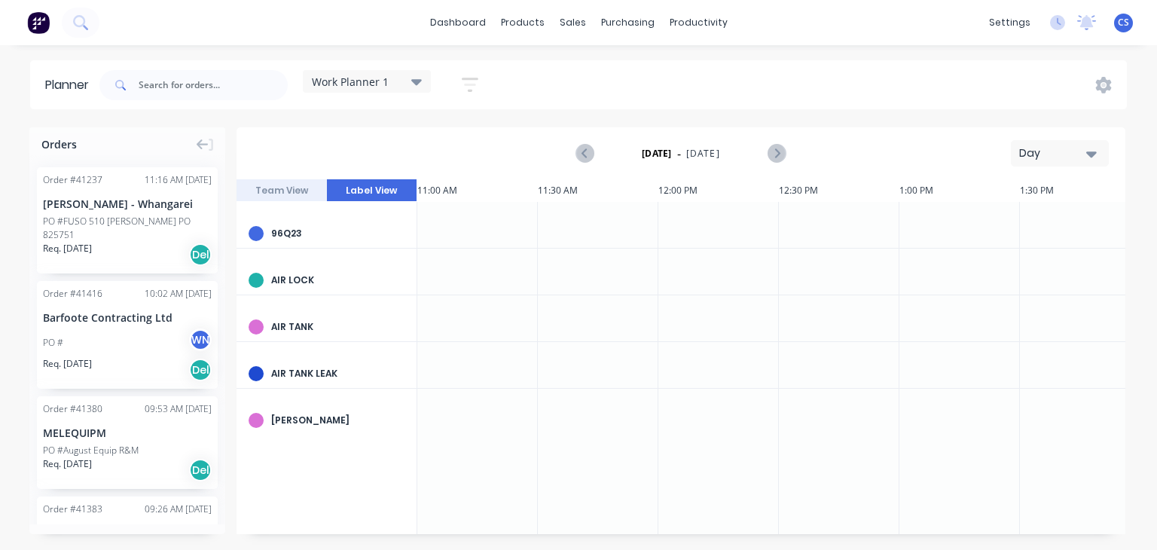
click at [289, 190] on button "Team View" at bounding box center [282, 190] width 90 height 23
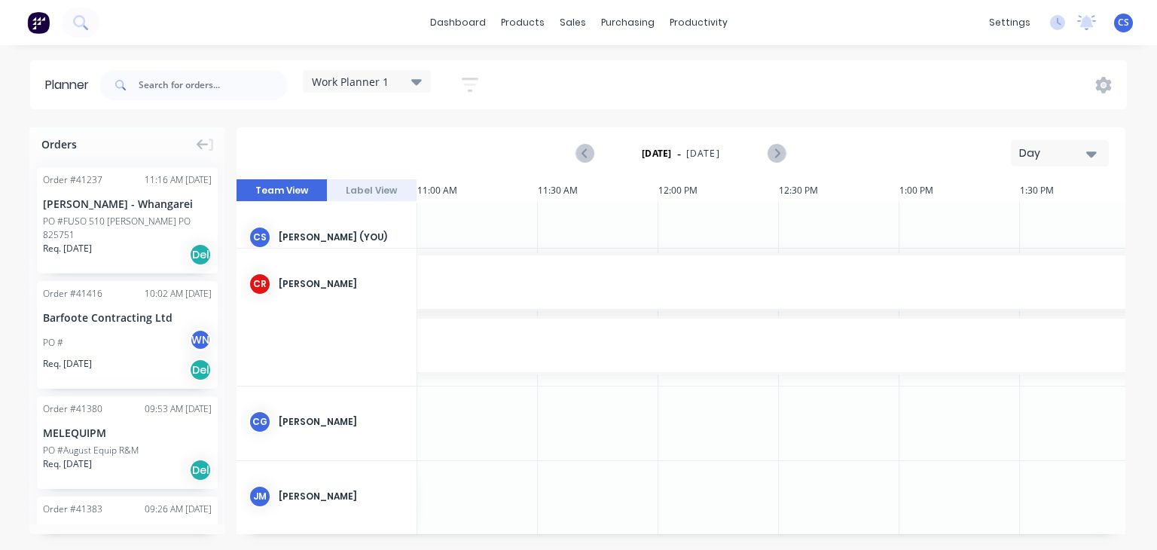
click at [416, 84] on icon at bounding box center [416, 81] width 11 height 17
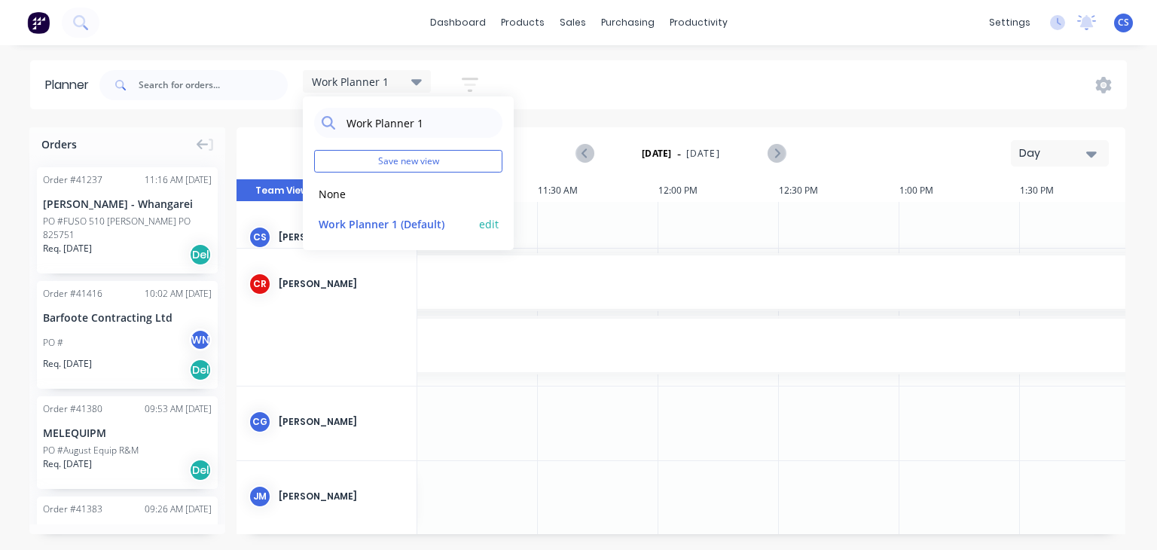
click at [488, 224] on button "edit" at bounding box center [489, 223] width 20 height 16
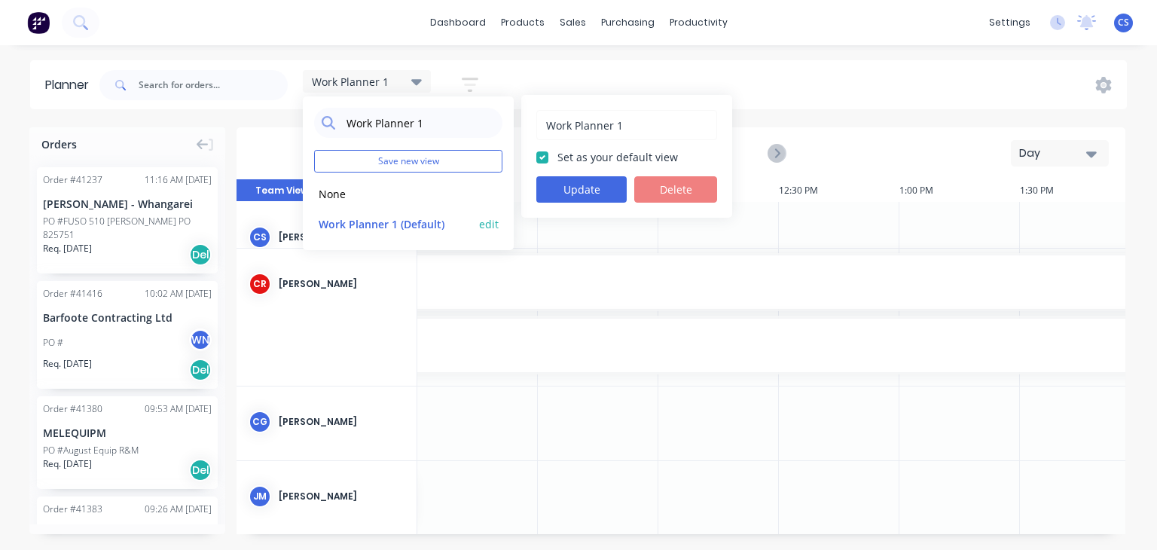
click at [344, 224] on button "Work Planner 1 (Default)" at bounding box center [394, 223] width 160 height 17
click at [582, 191] on button "Update" at bounding box center [581, 189] width 90 height 26
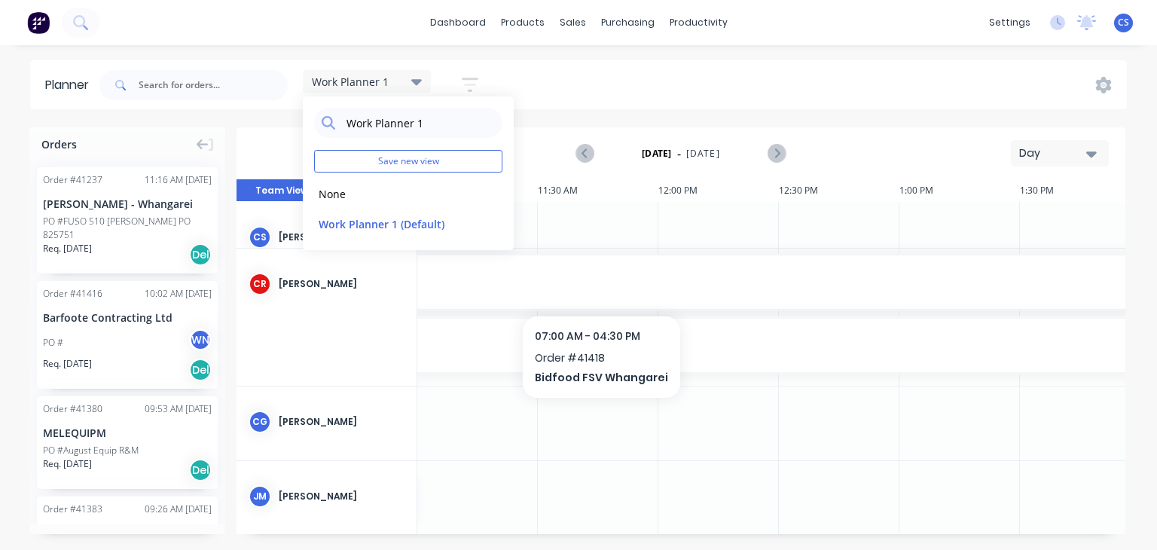
click at [476, 307] on div "7:00 AM - 4:30 PM Order # 41418 Bidfood FSV Whangarei" at bounding box center [598, 281] width 2278 height 53
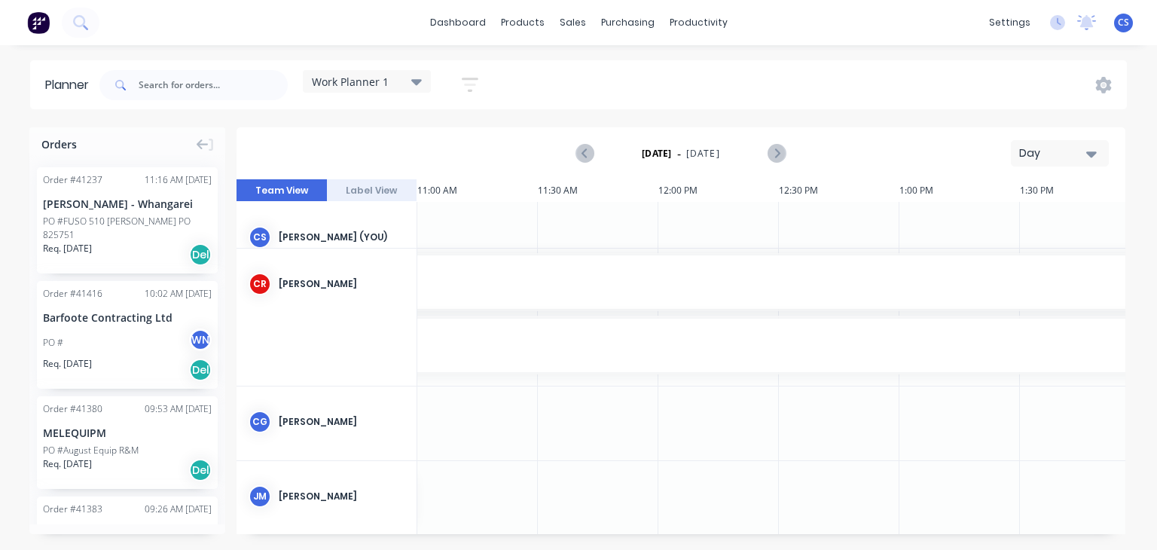
click at [1122, 28] on span "CS" at bounding box center [1123, 23] width 11 height 14
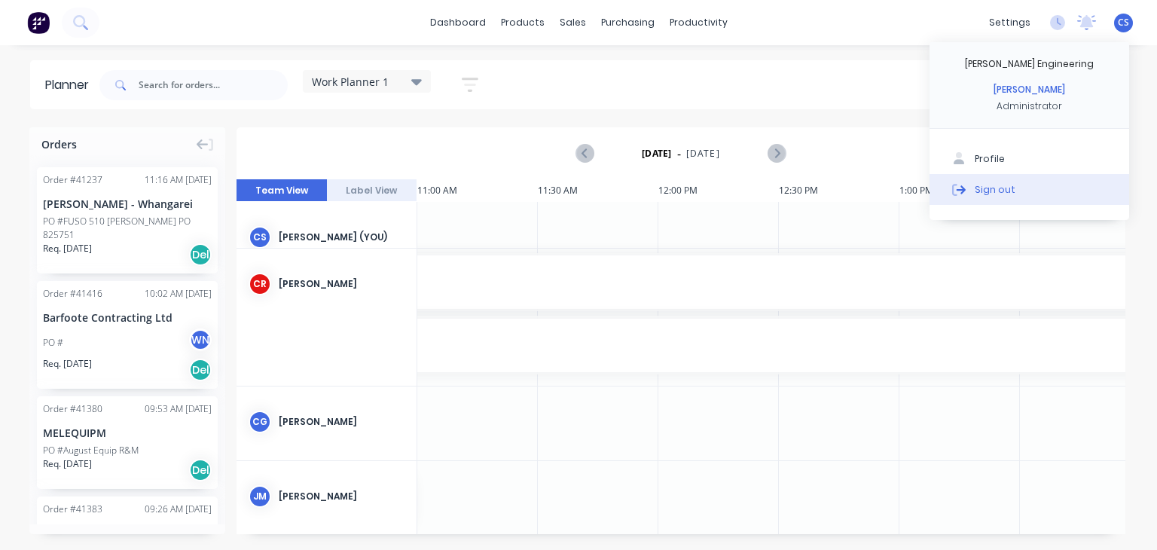
click at [991, 191] on div "Sign out" at bounding box center [995, 189] width 41 height 14
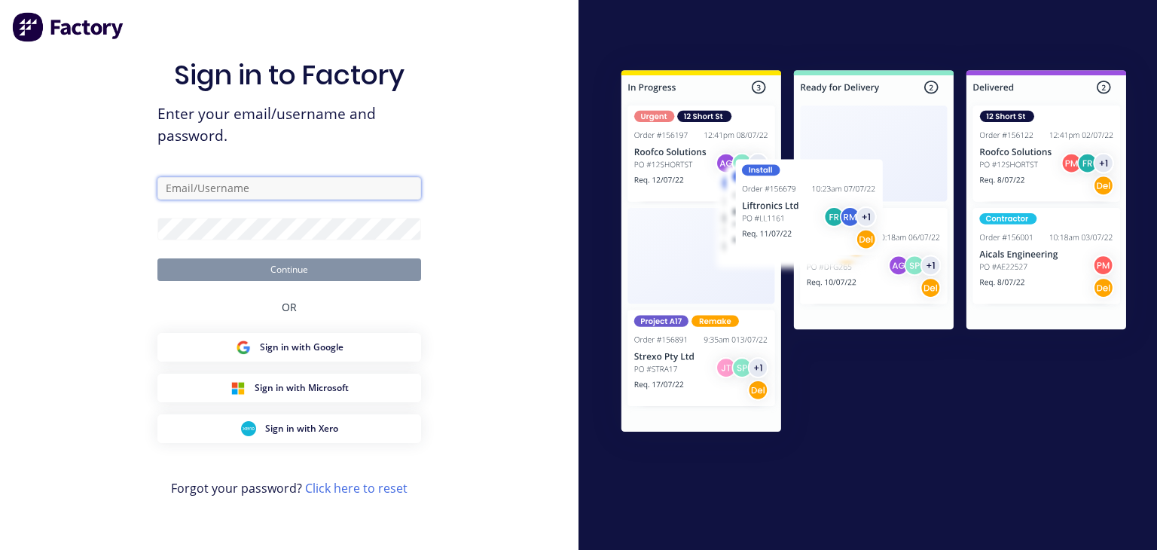
type input "[PERSON_NAME][EMAIL_ADDRESS][DOMAIN_NAME]"
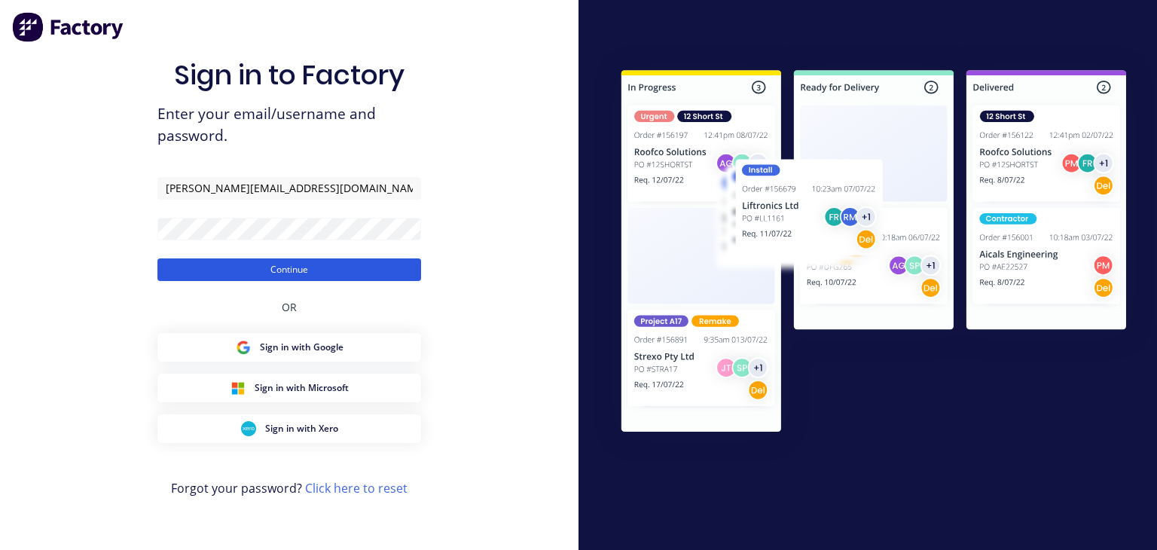
click at [278, 266] on button "Continue" at bounding box center [289, 269] width 264 height 23
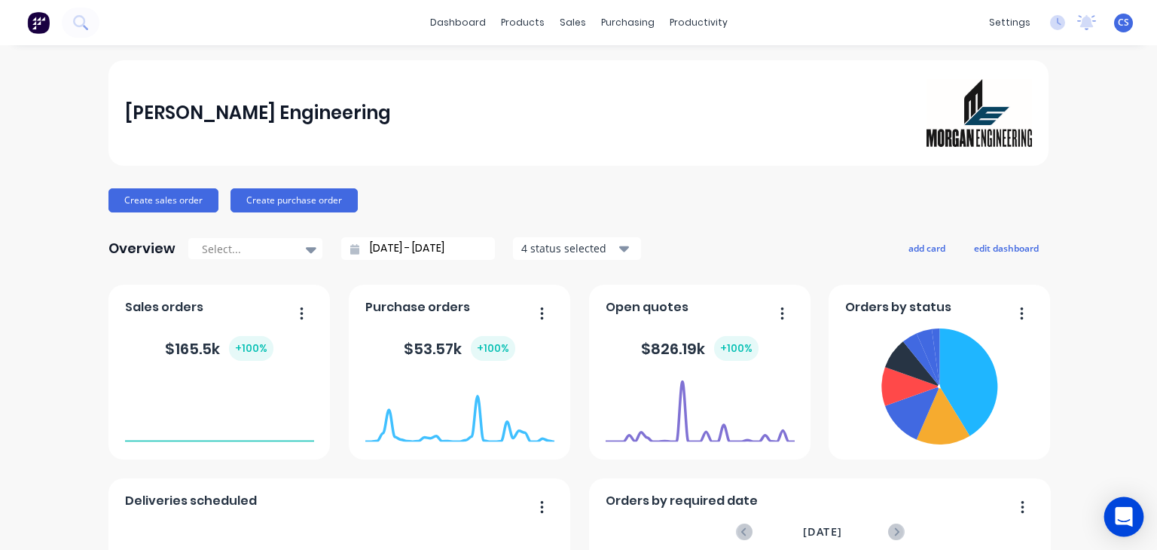
click at [1122, 518] on icon "Open Intercom Messenger" at bounding box center [1123, 517] width 17 height 20
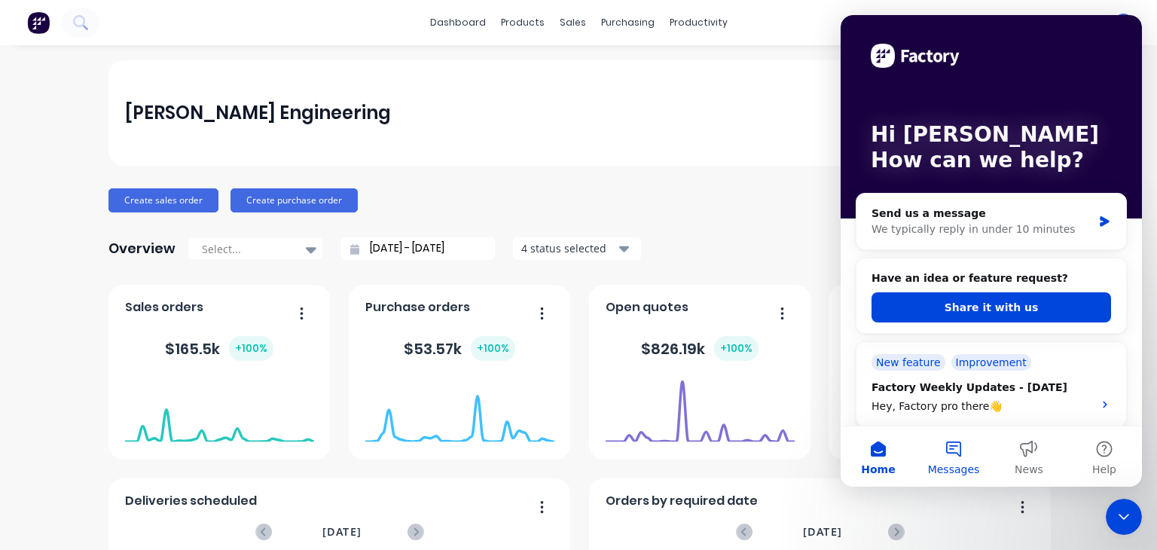
click at [951, 447] on button "Messages" at bounding box center [953, 456] width 75 height 60
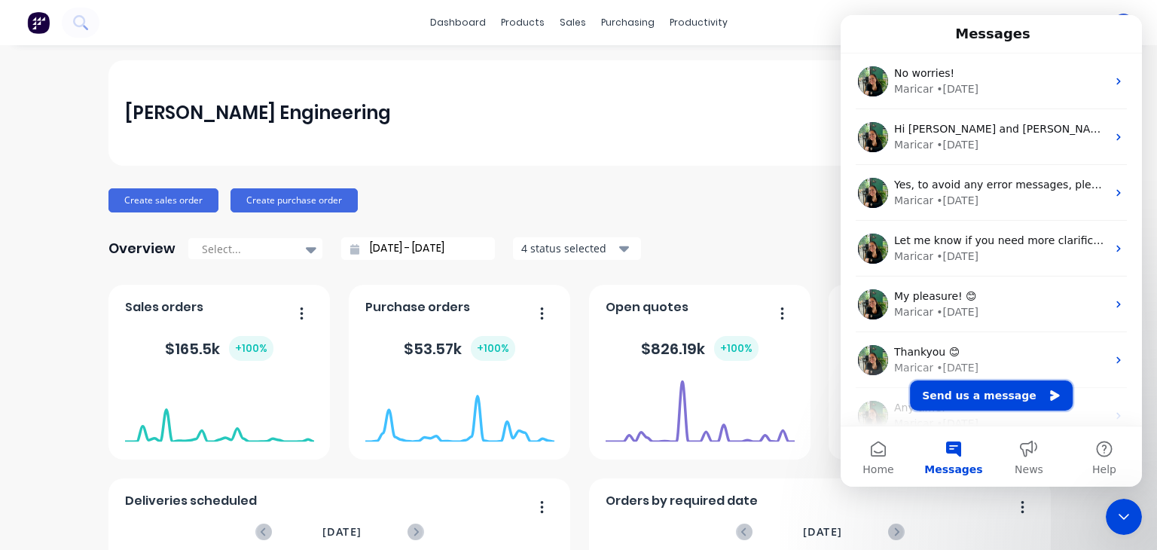
click at [974, 398] on button "Send us a message" at bounding box center [991, 395] width 163 height 30
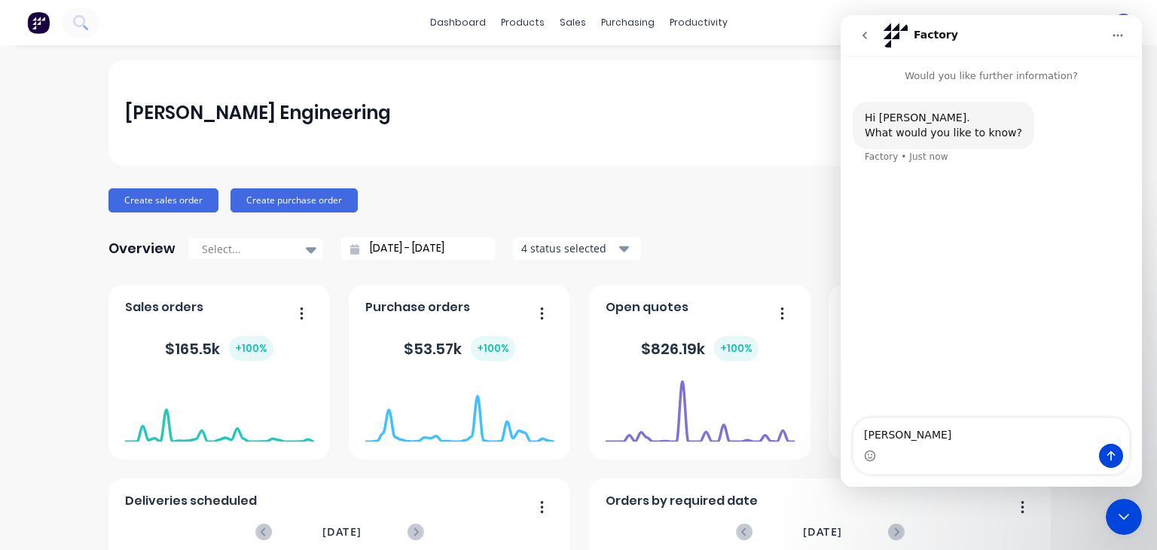
type textarea "Maricar"
type textarea "We just w"
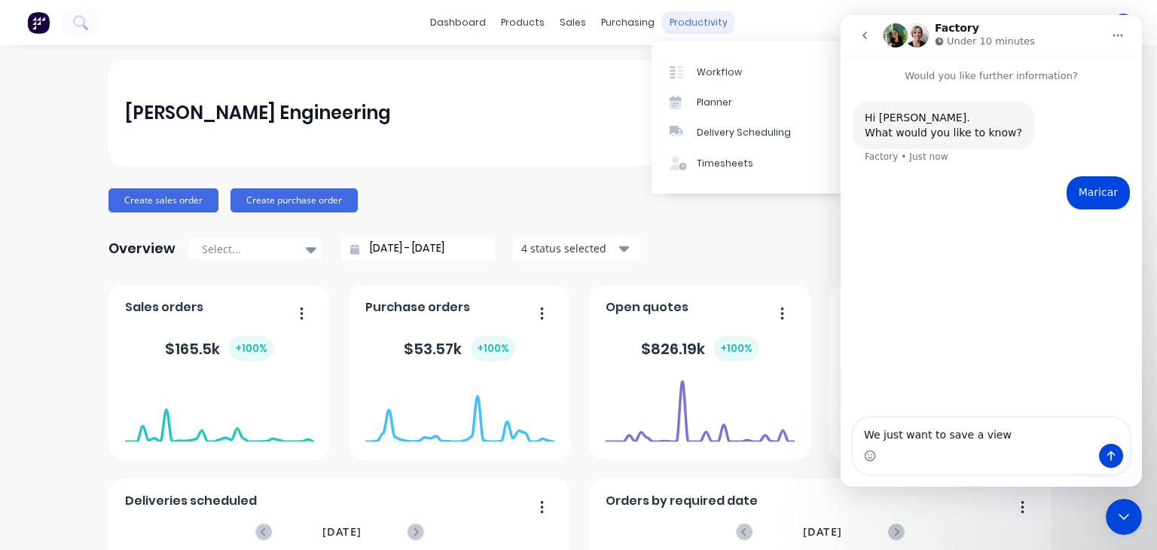
click at [672, 27] on div "productivity" at bounding box center [698, 22] width 73 height 23
click at [708, 96] on div "Planner" at bounding box center [714, 103] width 35 height 14
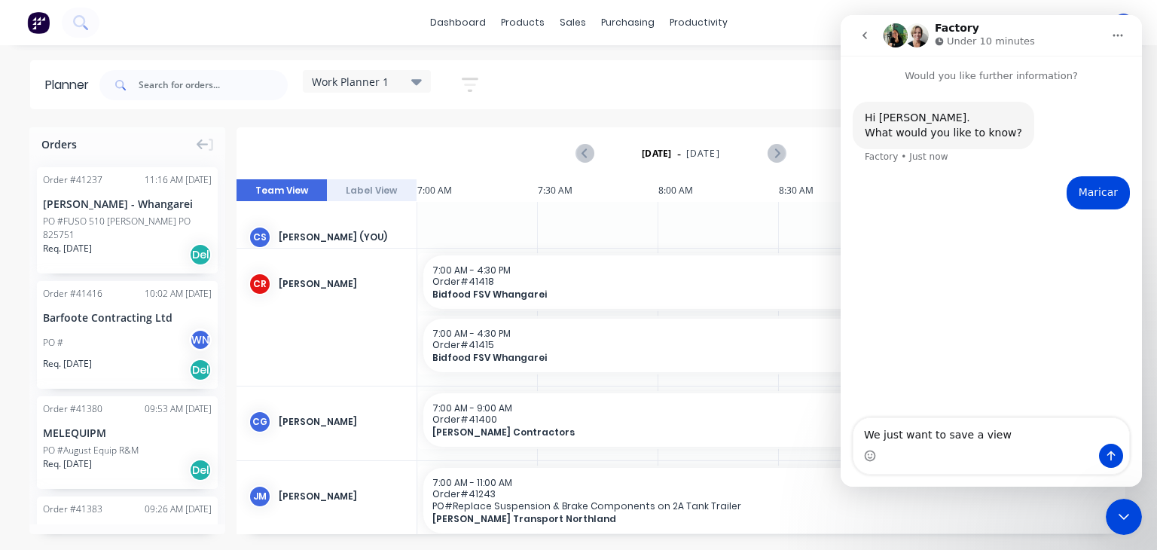
scroll to position [0, 964]
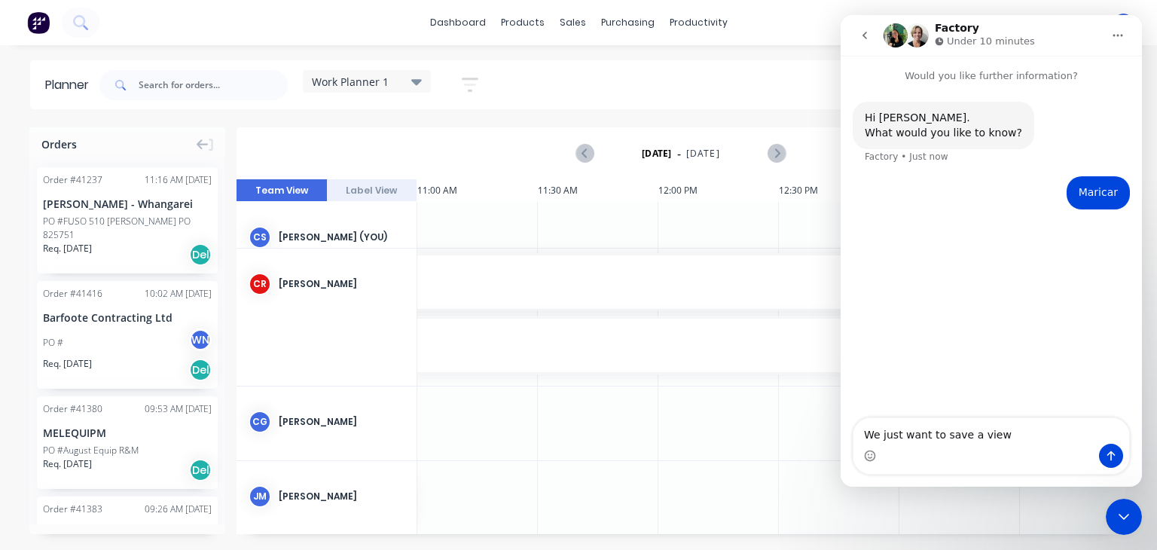
click at [368, 189] on button "Label View" at bounding box center [372, 190] width 90 height 23
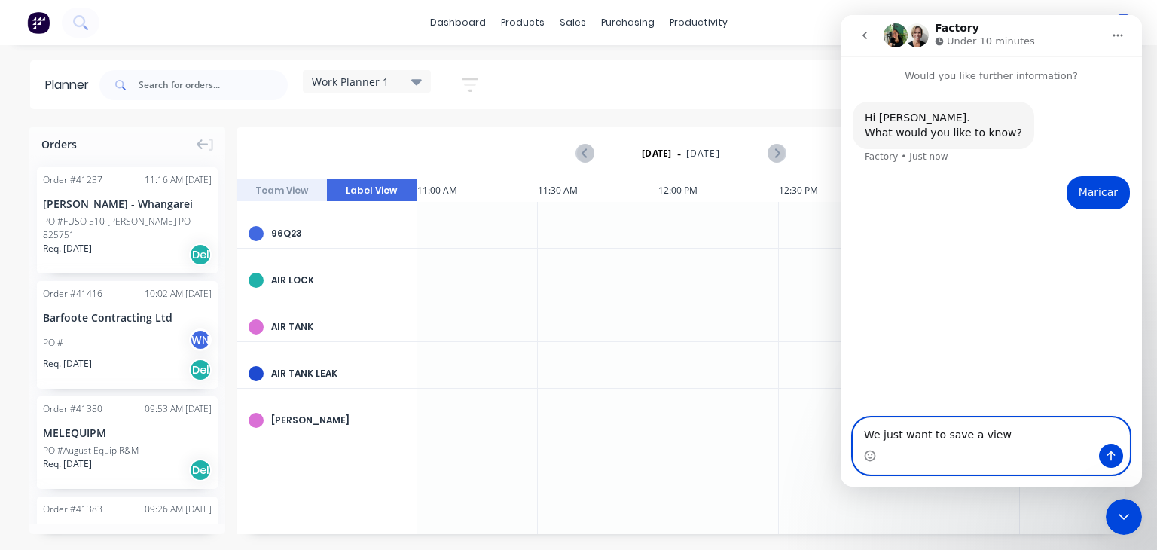
click at [1004, 430] on textarea "We just want to save a view" at bounding box center [992, 431] width 276 height 26
drag, startPoint x: 961, startPoint y: 435, endPoint x: 1030, endPoint y: 441, distance: 69.6
click at [1030, 441] on textarea "We just want to save a view" at bounding box center [992, 431] width 276 height 26
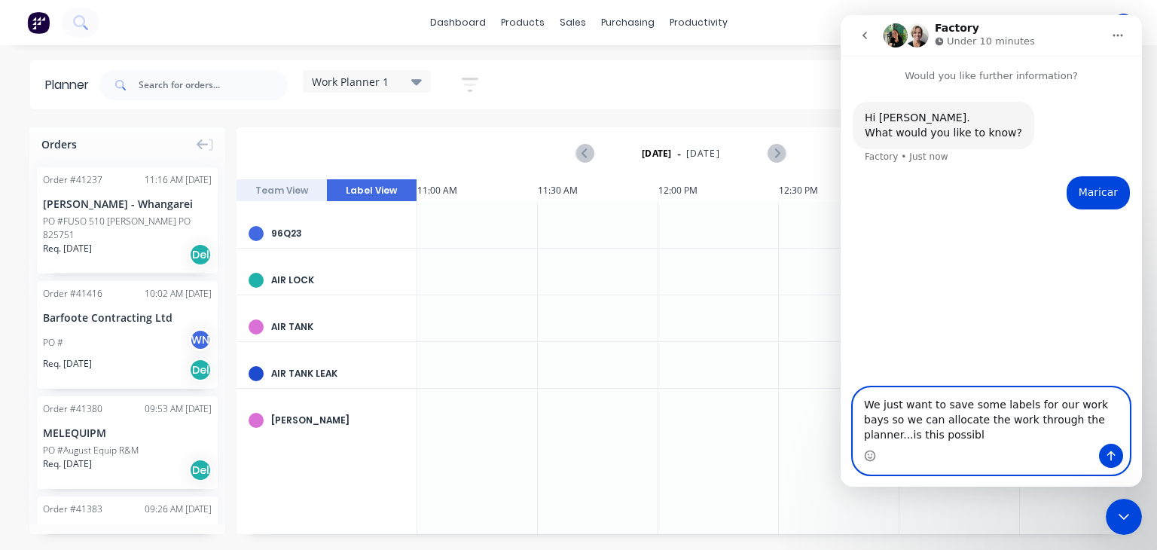
type textarea "We just want to save some labels for our work bays so we can allocate the work …"
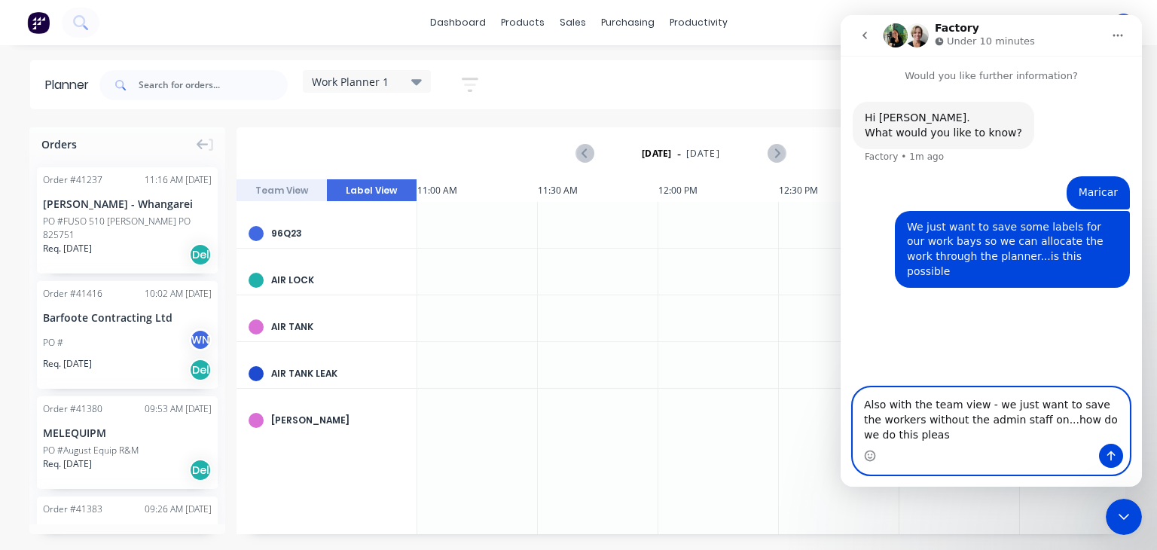
type textarea "Also with the team view - we just want to save the workers without the admin st…"
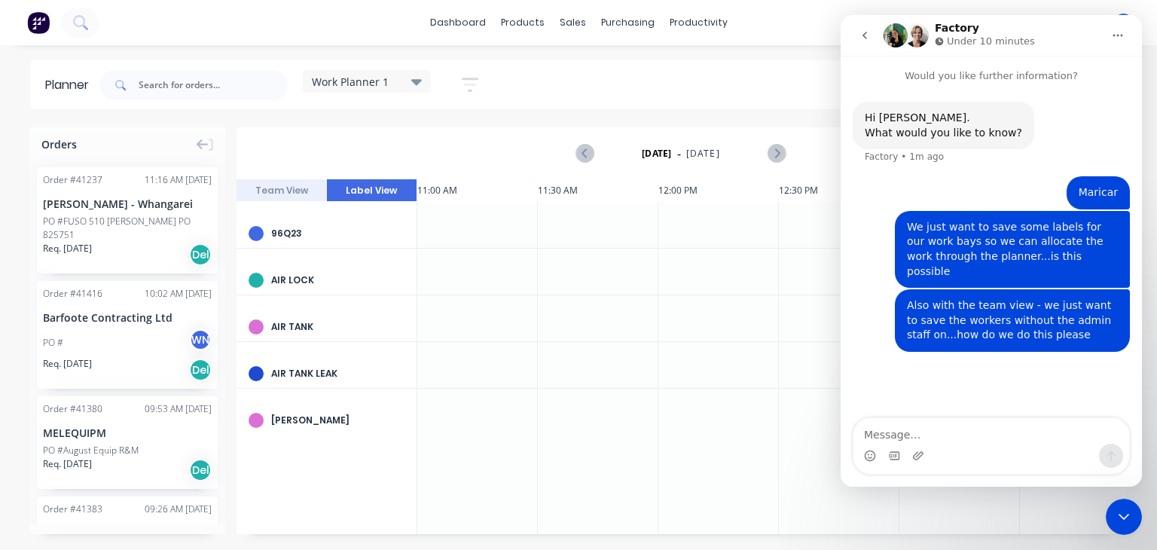
click at [274, 197] on button "Team View" at bounding box center [282, 190] width 90 height 23
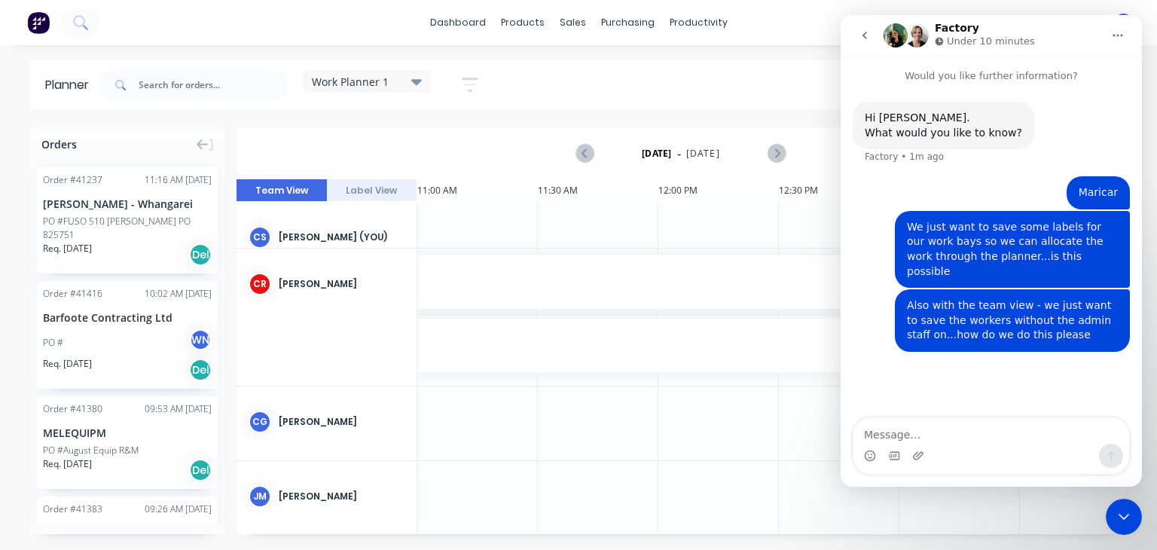
click at [1121, 515] on icon "Close Intercom Messenger" at bounding box center [1124, 517] width 18 height 18
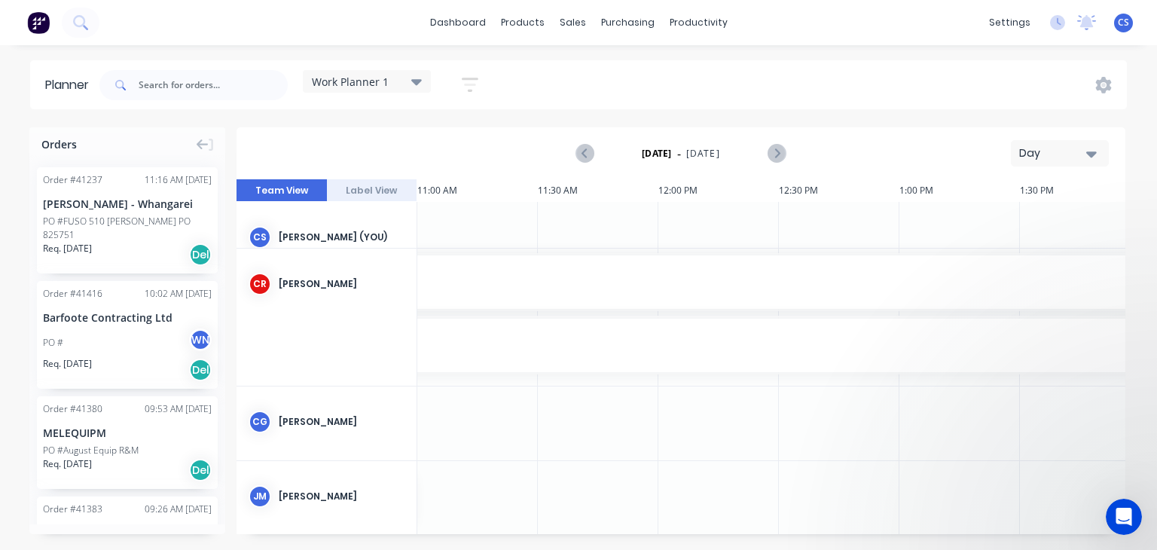
scroll to position [0, 0]
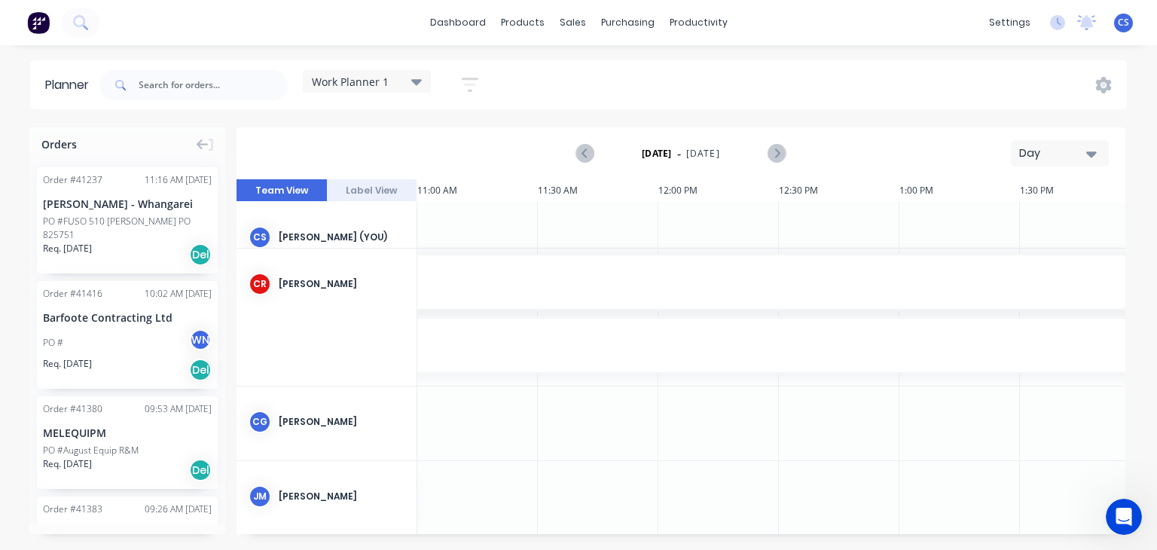
click at [417, 82] on icon at bounding box center [416, 82] width 11 height 6
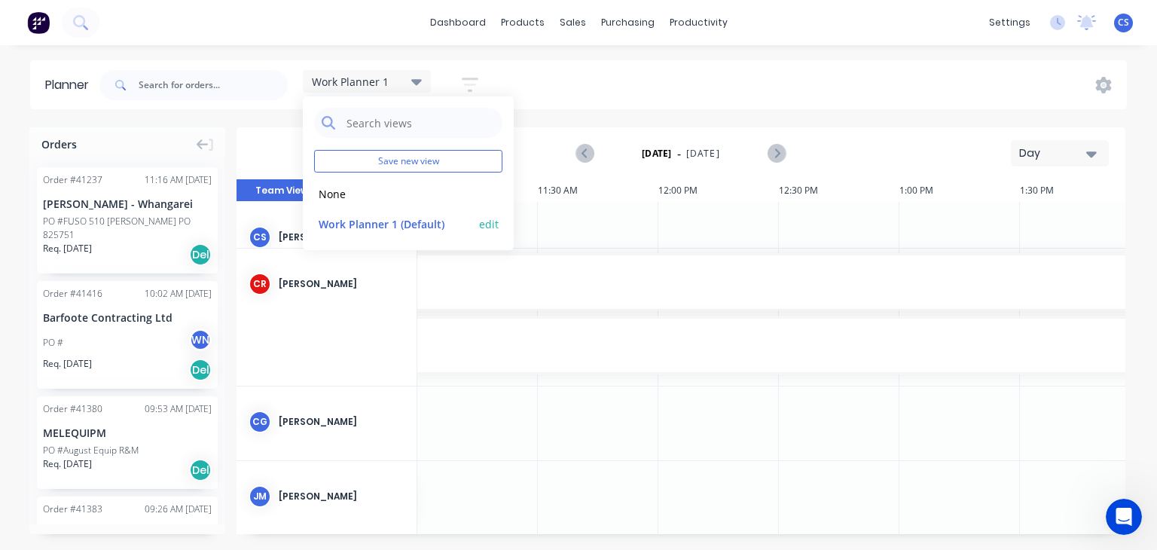
click at [399, 220] on button "Work Planner 1 (Default)" at bounding box center [394, 223] width 160 height 17
click at [496, 221] on button "edit" at bounding box center [489, 223] width 20 height 16
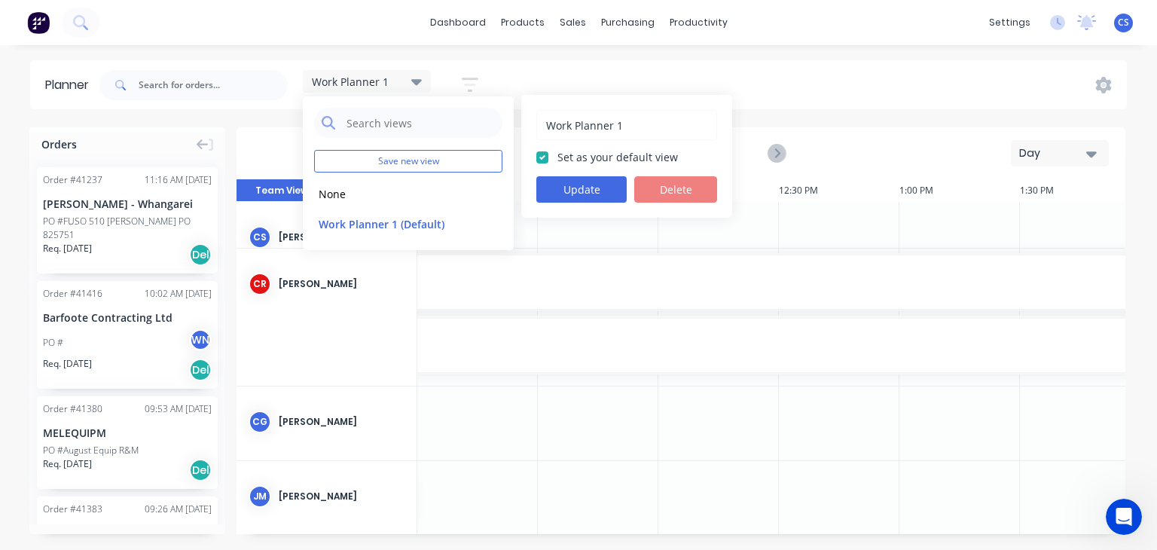
click at [558, 155] on label "Set as your default view" at bounding box center [618, 157] width 121 height 16
click at [546, 155] on input "Set as your default view" at bounding box center [542, 156] width 12 height 14
checkbox input "false"
click at [490, 225] on button "edit" at bounding box center [489, 223] width 20 height 16
click at [443, 227] on button "Work Planner 1 (Default)" at bounding box center [394, 223] width 160 height 17
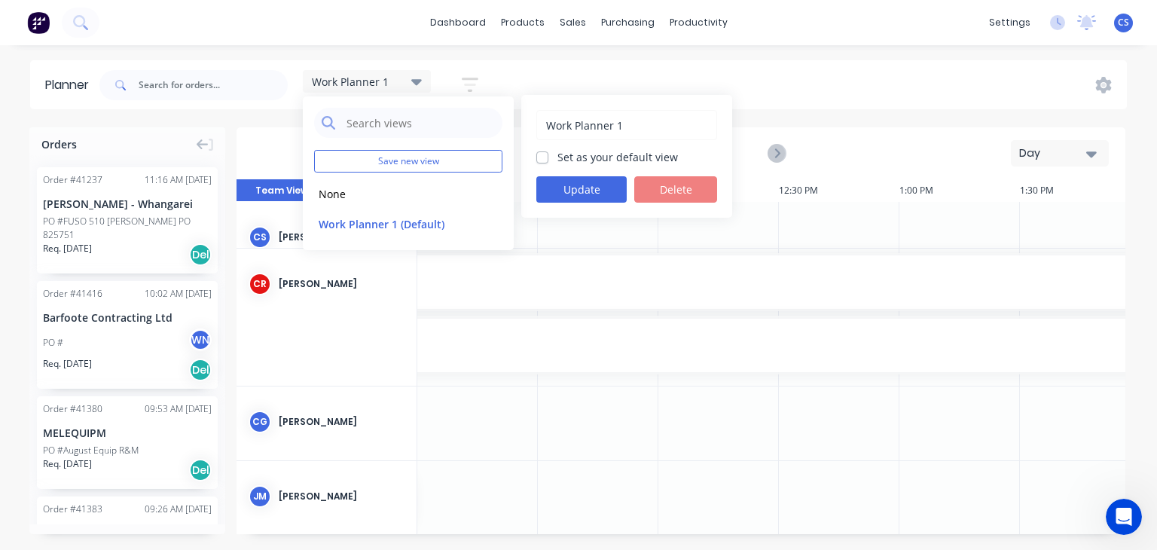
click at [699, 337] on div "7:00 AM - 4:30 PM" at bounding box center [598, 333] width 2260 height 11
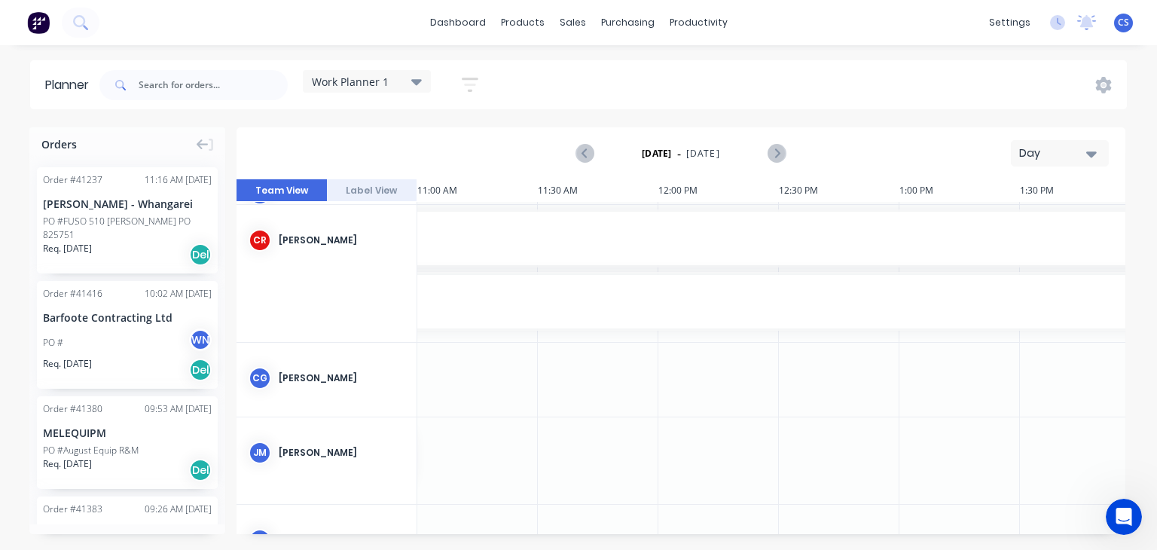
scroll to position [0, 964]
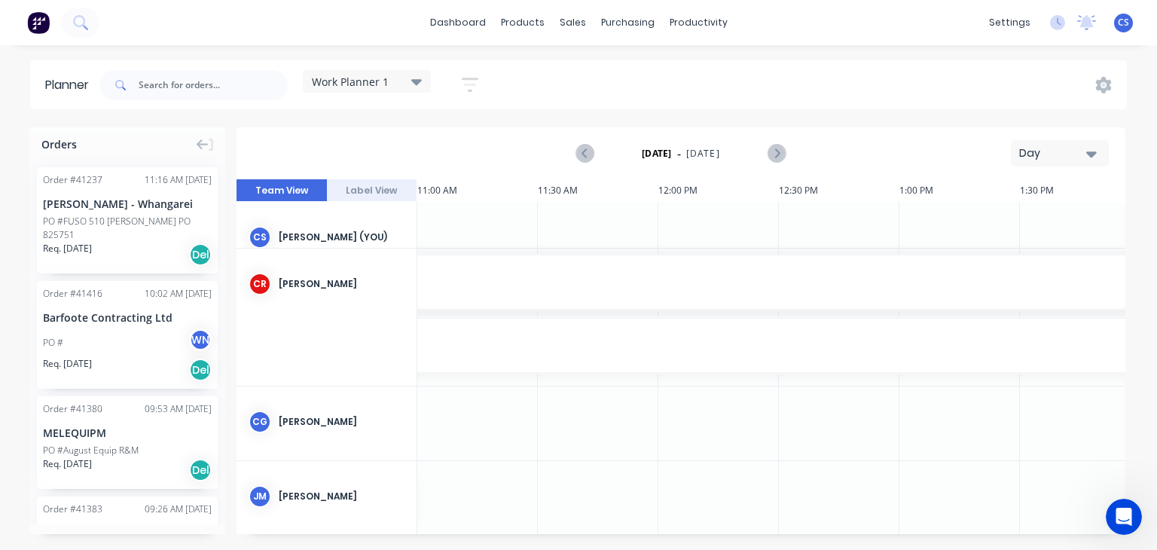
click at [419, 79] on icon at bounding box center [416, 81] width 11 height 17
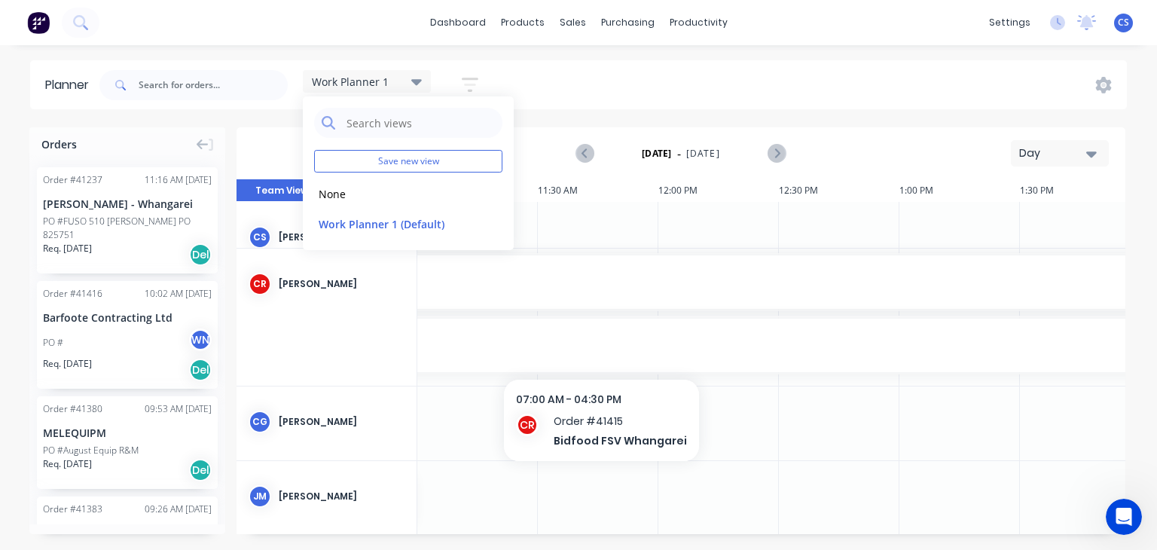
click at [637, 347] on span "Order # 41415" at bounding box center [598, 344] width 2260 height 11
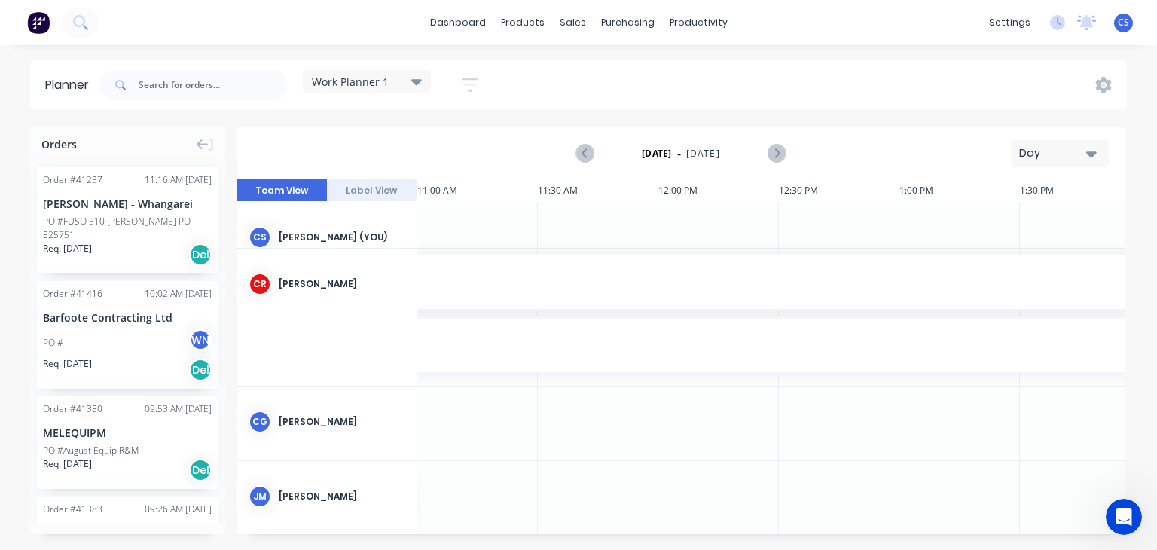
click at [1122, 524] on icon "Open Intercom Messenger" at bounding box center [1124, 517] width 25 height 25
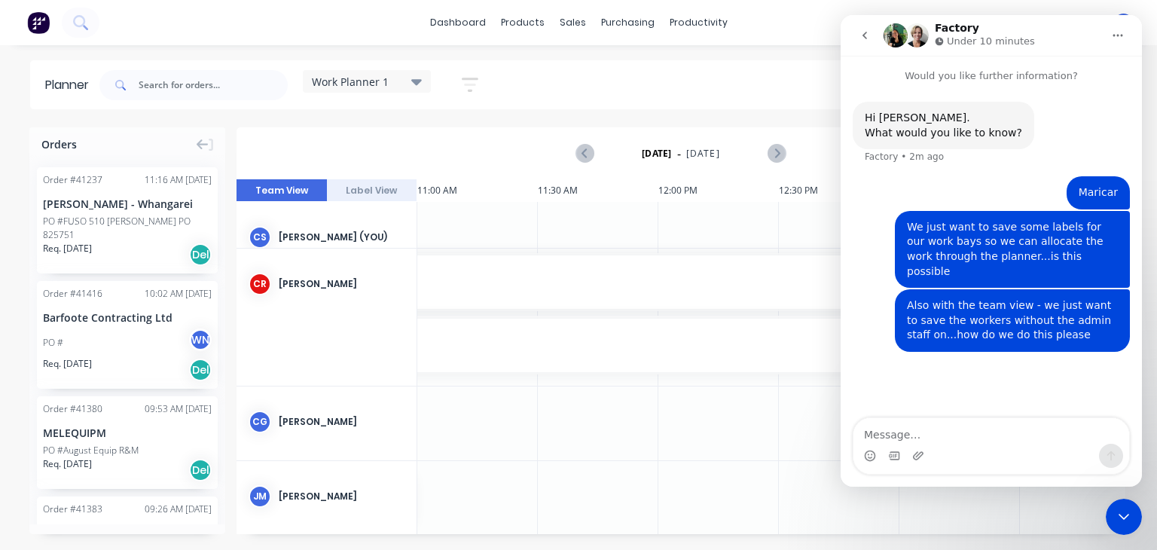
drag, startPoint x: 1083, startPoint y: 188, endPoint x: 1106, endPoint y: 359, distance: 171.8
click at [1106, 359] on div "Hi [PERSON_NAME]. What would you like to know? Factory • 2m ago [PERSON_NAME] •…" at bounding box center [991, 252] width 301 height 336
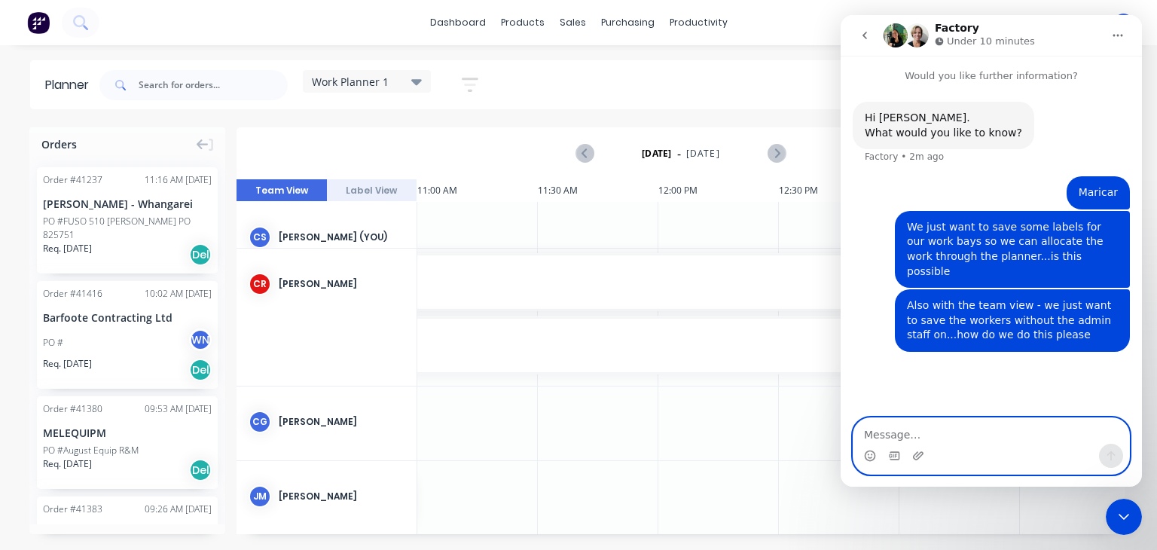
click at [879, 431] on textarea "Message…" at bounding box center [992, 431] width 276 height 26
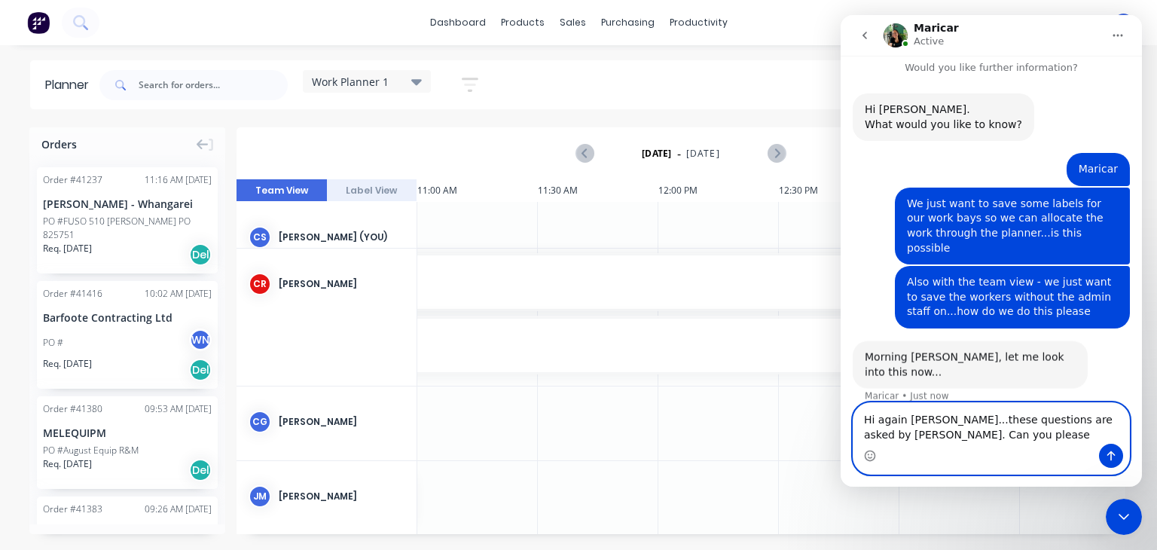
scroll to position [10, 0]
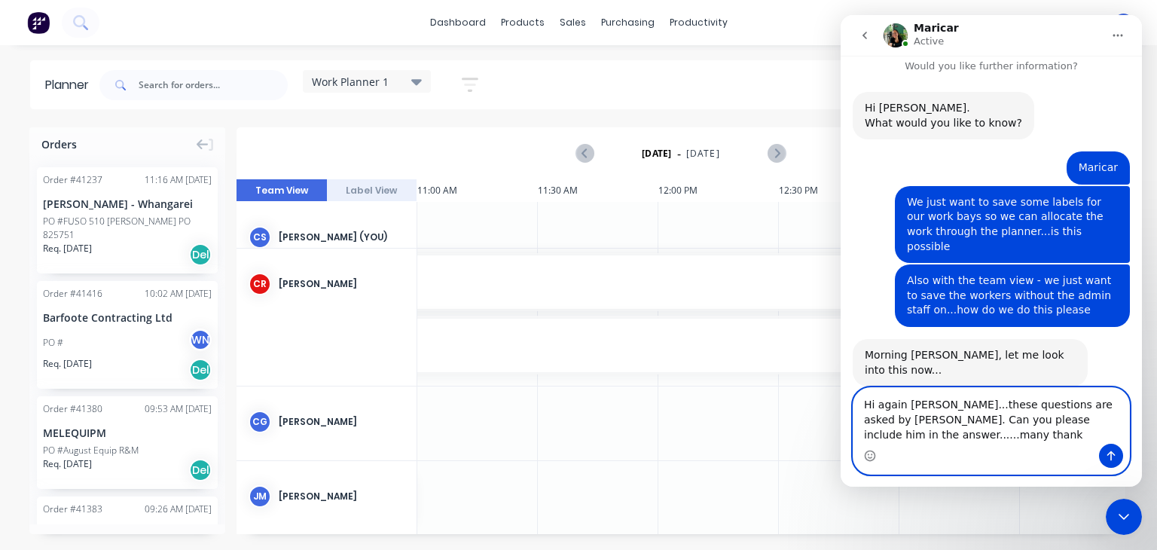
type textarea "Hi again [PERSON_NAME]...these questions are asked by [PERSON_NAME]. Can you pl…"
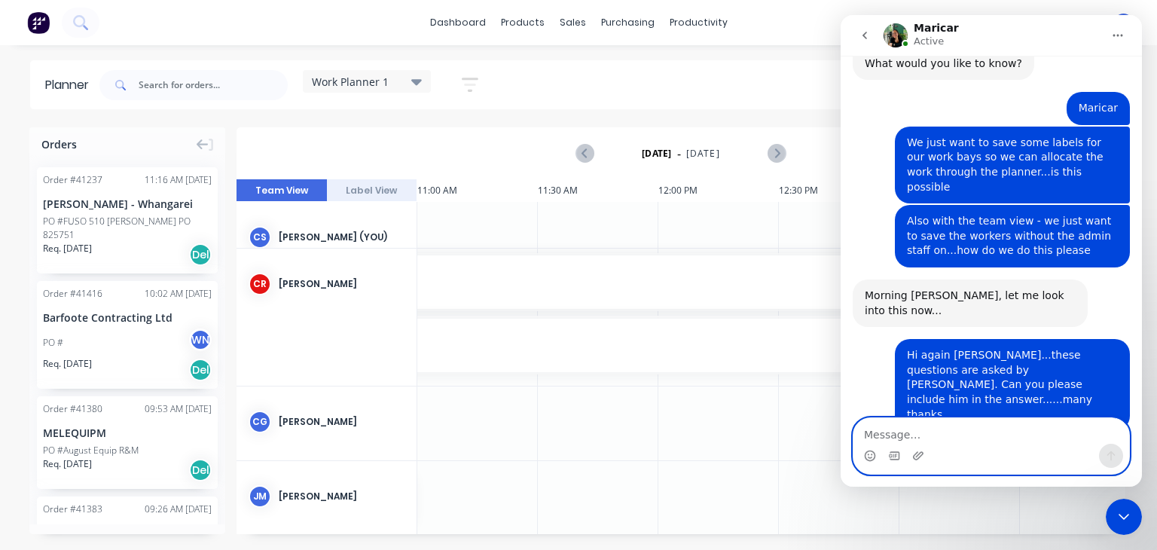
scroll to position [130, 0]
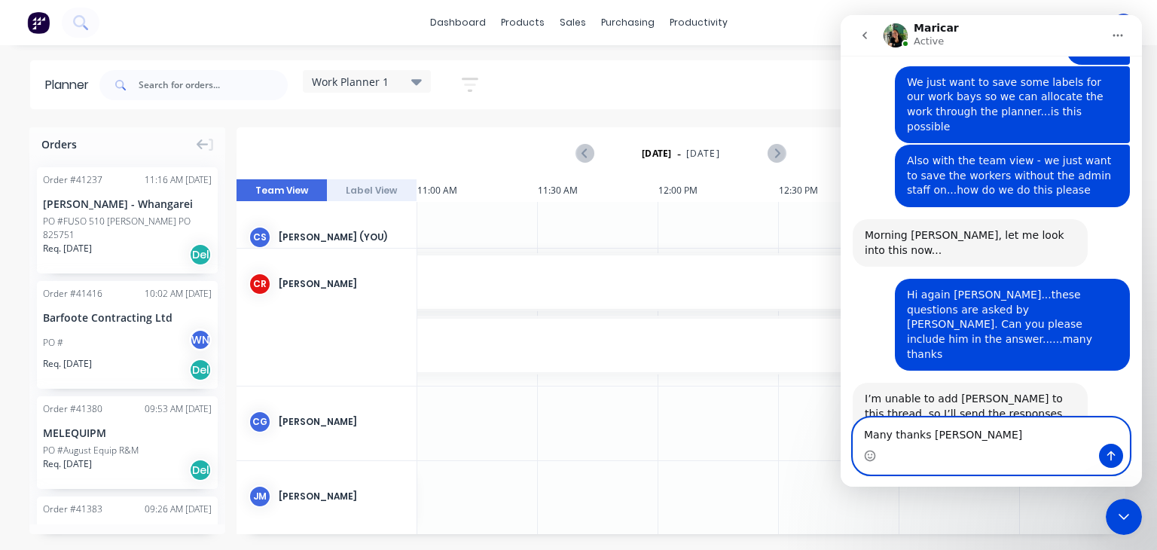
type textarea "Many thanks [PERSON_NAME]"
